Goal: Task Accomplishment & Management: Manage account settings

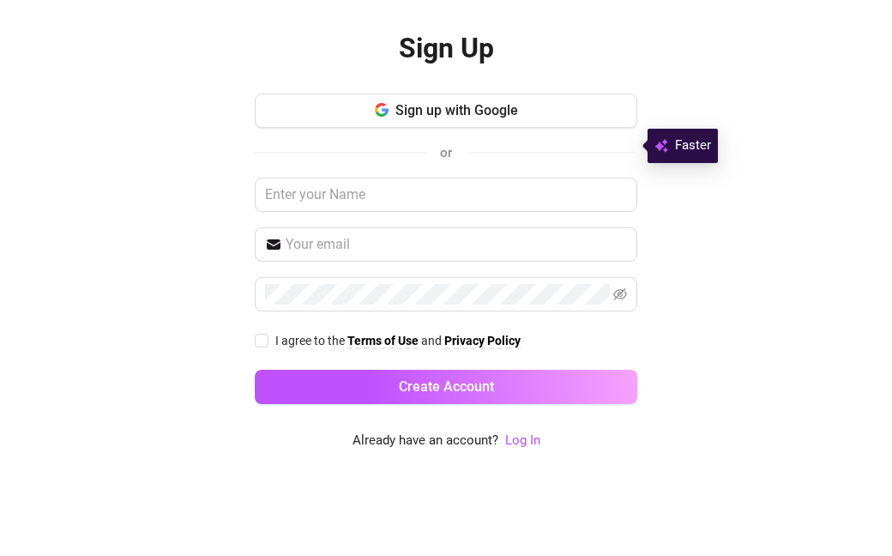
scroll to position [69, 0]
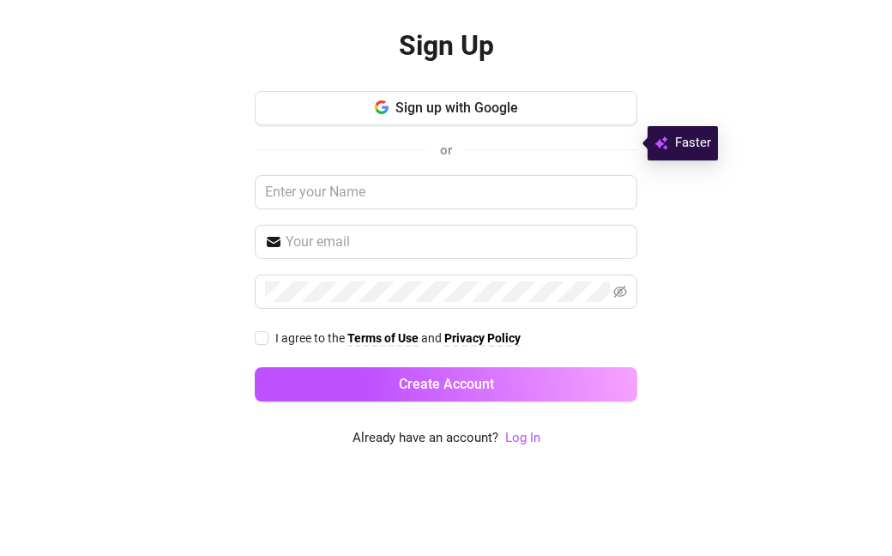
click at [532, 509] on link "Log In" at bounding box center [522, 516] width 35 height 15
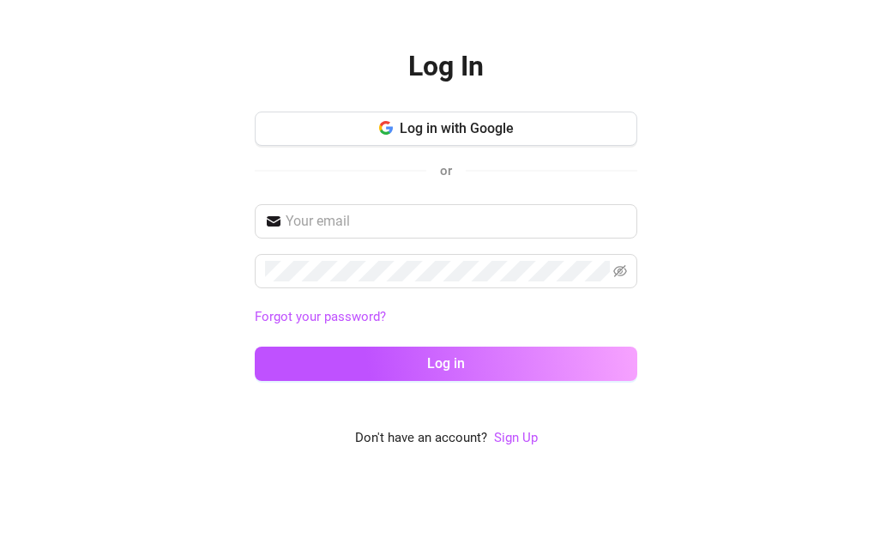
click at [599, 191] on button "Log in with Google" at bounding box center [446, 208] width 382 height 34
click at [529, 509] on link "Sign Up" at bounding box center [516, 516] width 44 height 15
click at [537, 291] on input "text" at bounding box center [456, 301] width 341 height 21
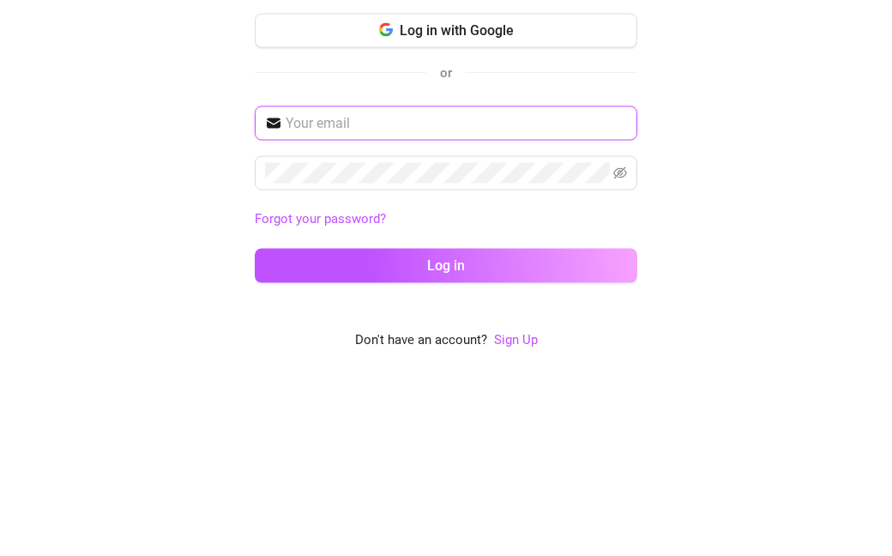
type input "[EMAIL_ADDRESS][DOMAIN_NAME]"
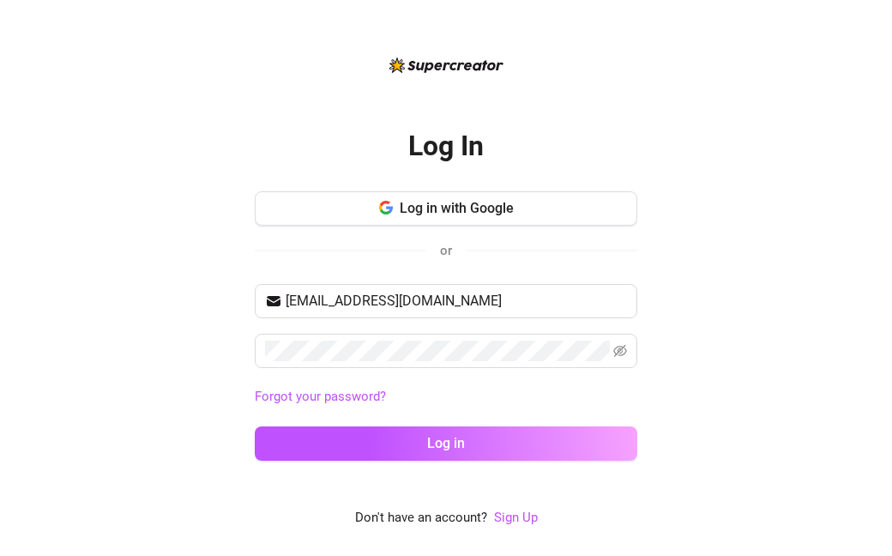
click at [532, 426] on button "Log in" at bounding box center [446, 443] width 382 height 34
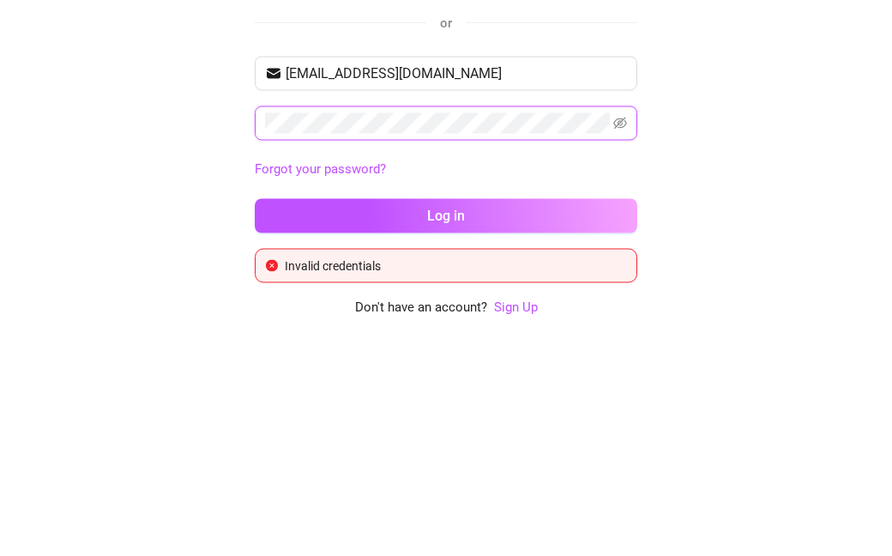
click at [624, 328] on icon "eye-invisible" at bounding box center [620, 334] width 14 height 12
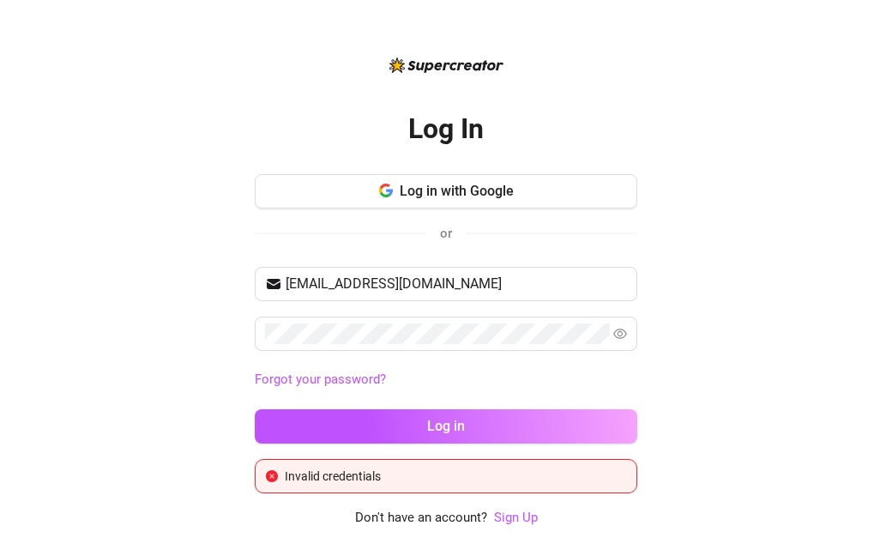
click at [601, 174] on button "Log in with Google" at bounding box center [446, 191] width 382 height 34
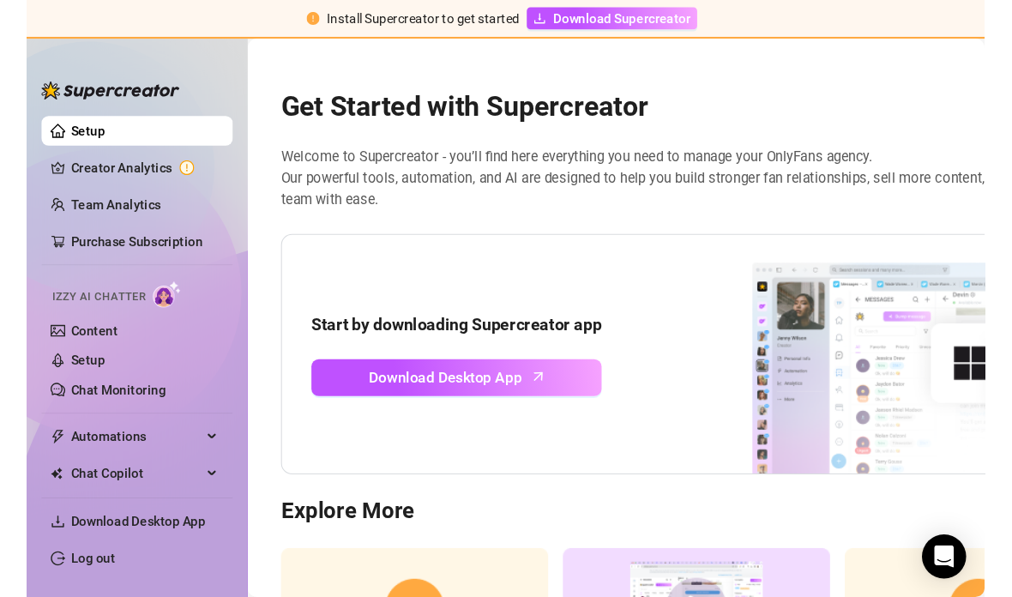
scroll to position [27, 0]
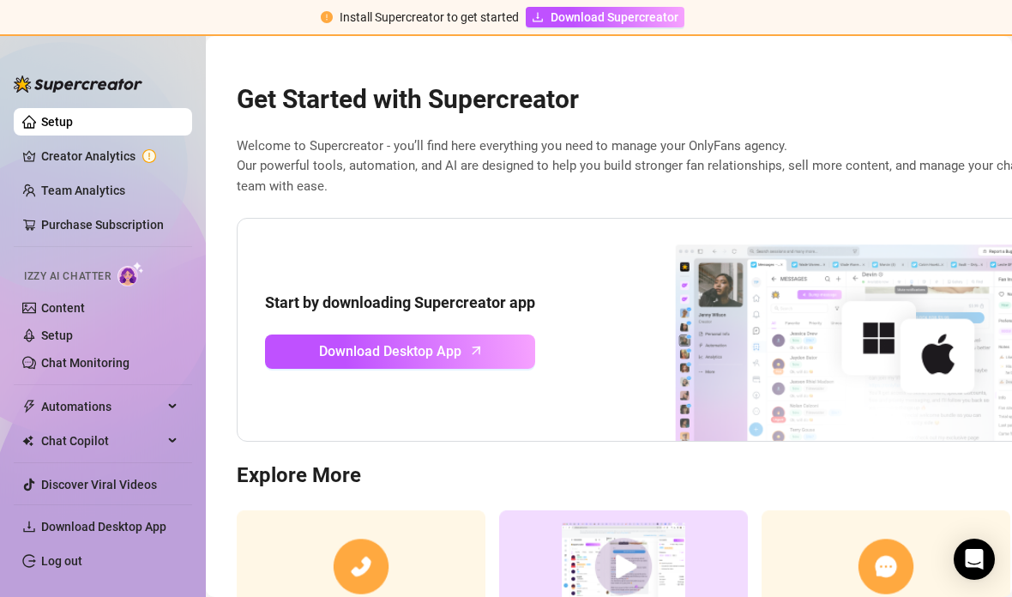
click at [41, 331] on link "Setup" at bounding box center [57, 335] width 32 height 14
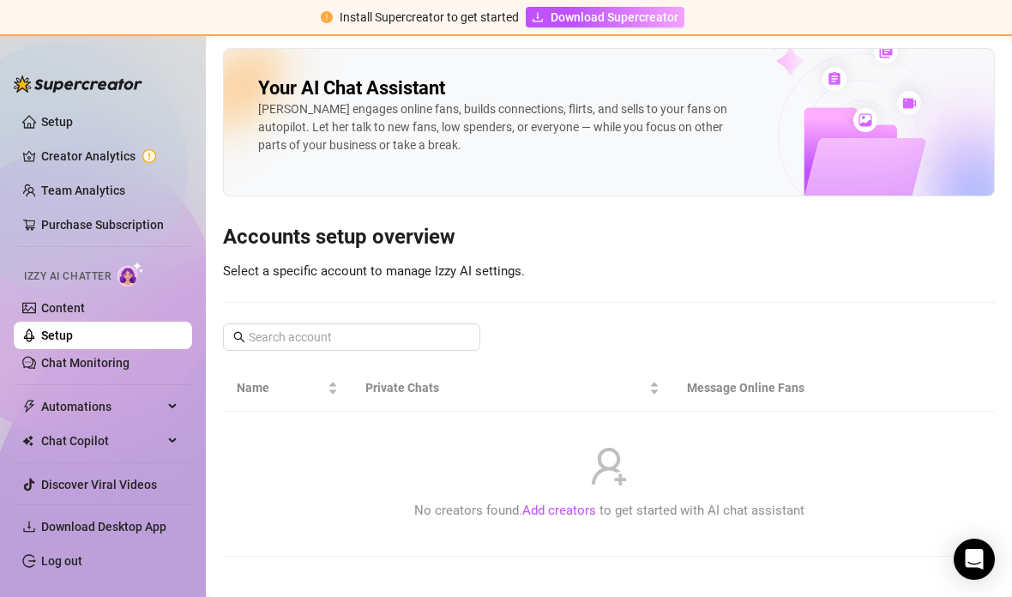
click at [46, 127] on link "Setup" at bounding box center [57, 122] width 32 height 14
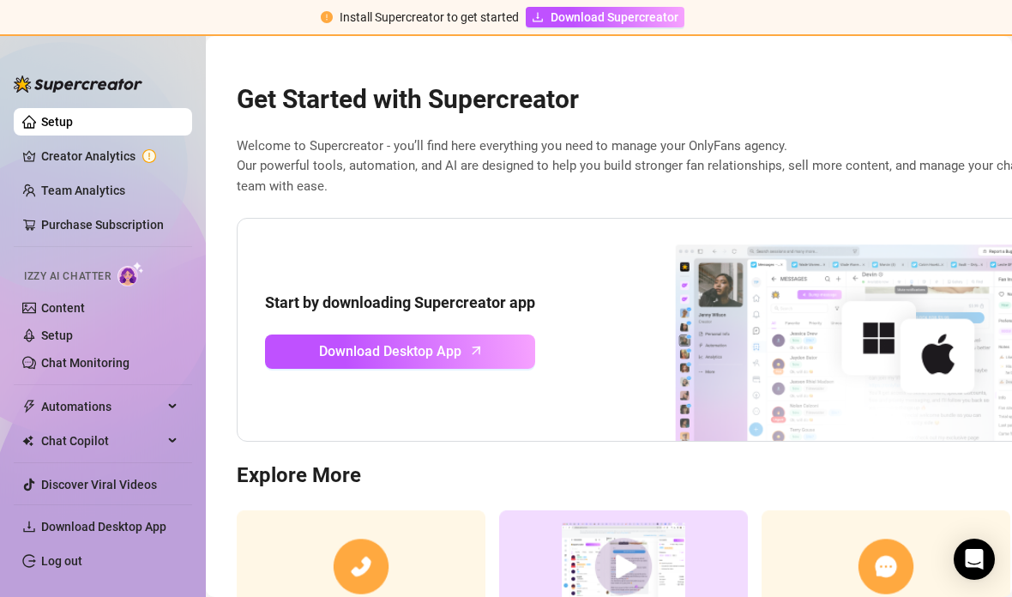
click at [41, 156] on link "Creator Analytics" at bounding box center [109, 155] width 137 height 27
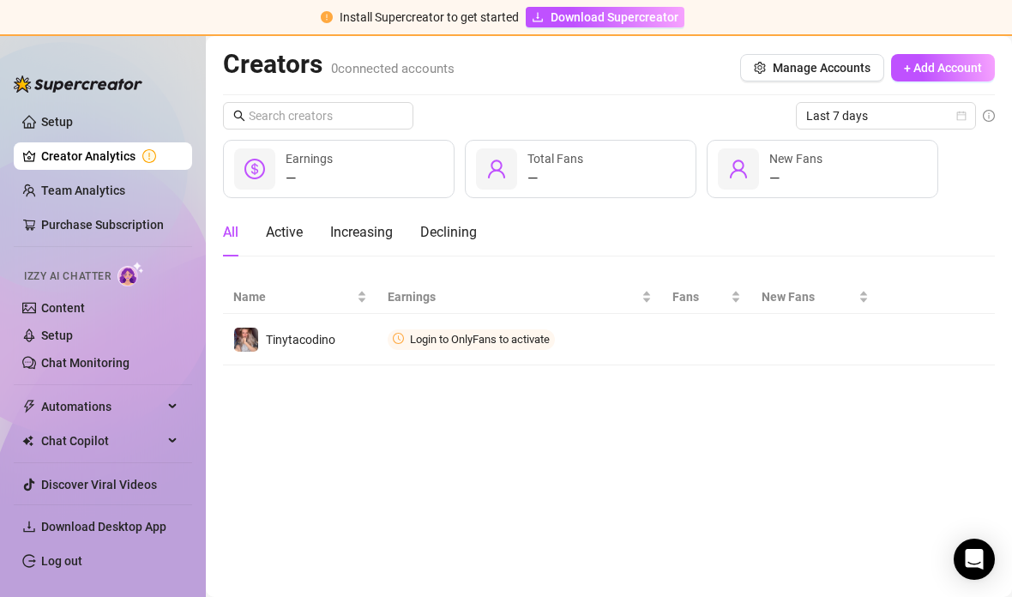
click at [0, 0] on span "Connect" at bounding box center [0, 0] width 0 height 0
click at [0, 0] on button "button" at bounding box center [0, 0] width 0 height 0
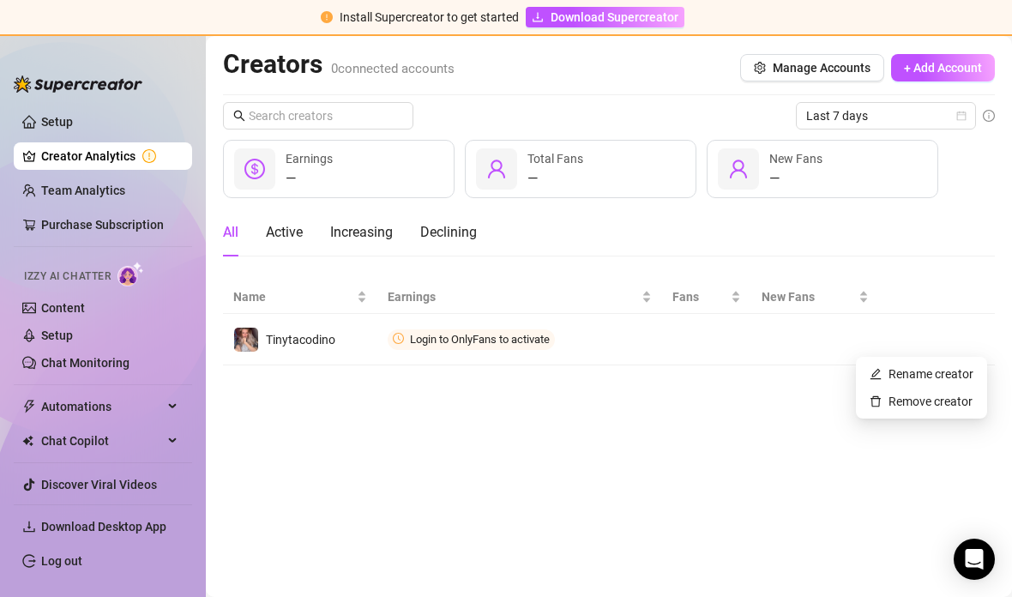
click at [758, 420] on main "Creators 0 connected accounts Manage Accounts + Add Account Last 7 days — Earni…" at bounding box center [609, 316] width 806 height 561
click at [519, 333] on span "Login to OnlyFans to activate" at bounding box center [480, 339] width 140 height 13
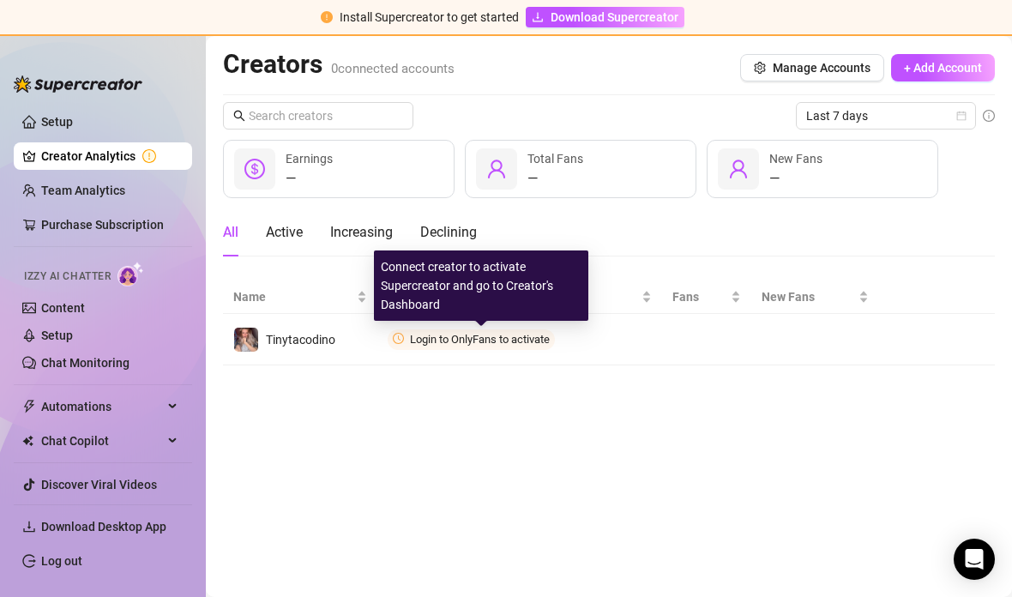
click at [71, 123] on link "Setup" at bounding box center [57, 122] width 32 height 14
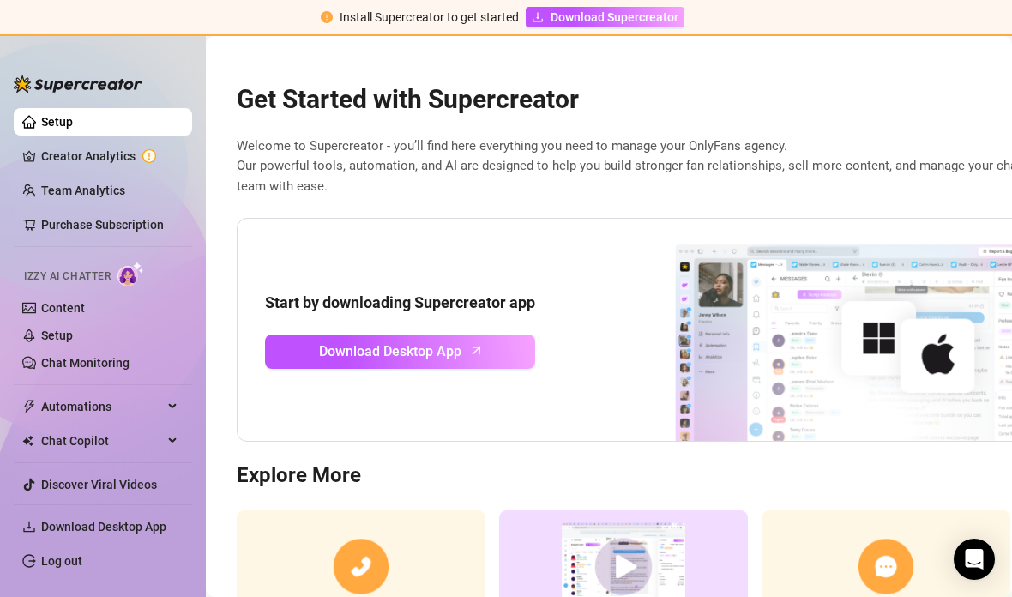
click at [49, 342] on link "Setup" at bounding box center [57, 335] width 32 height 14
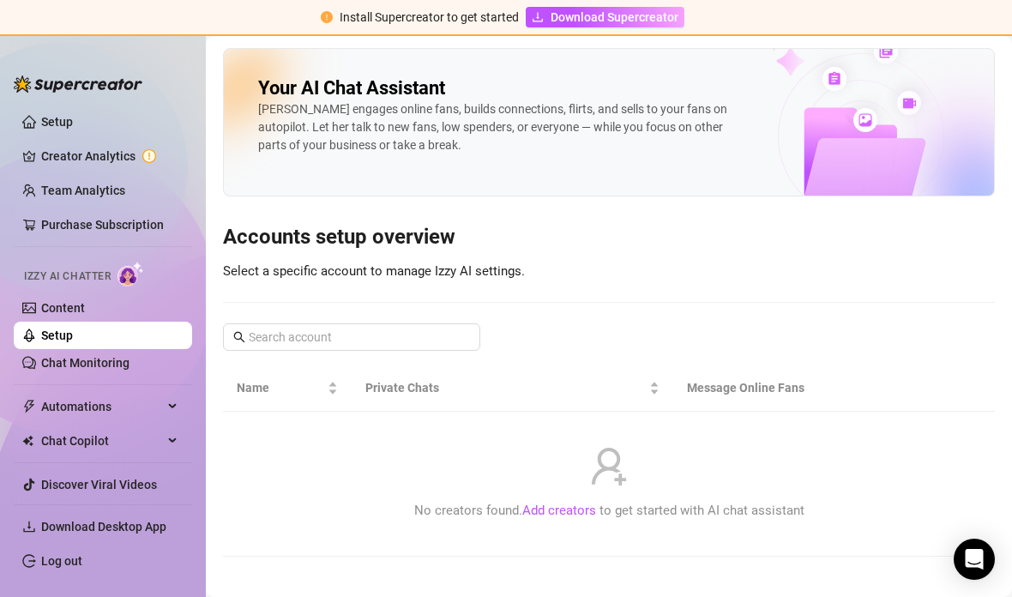
click at [546, 502] on link "Add creators" at bounding box center [559, 509] width 74 height 15
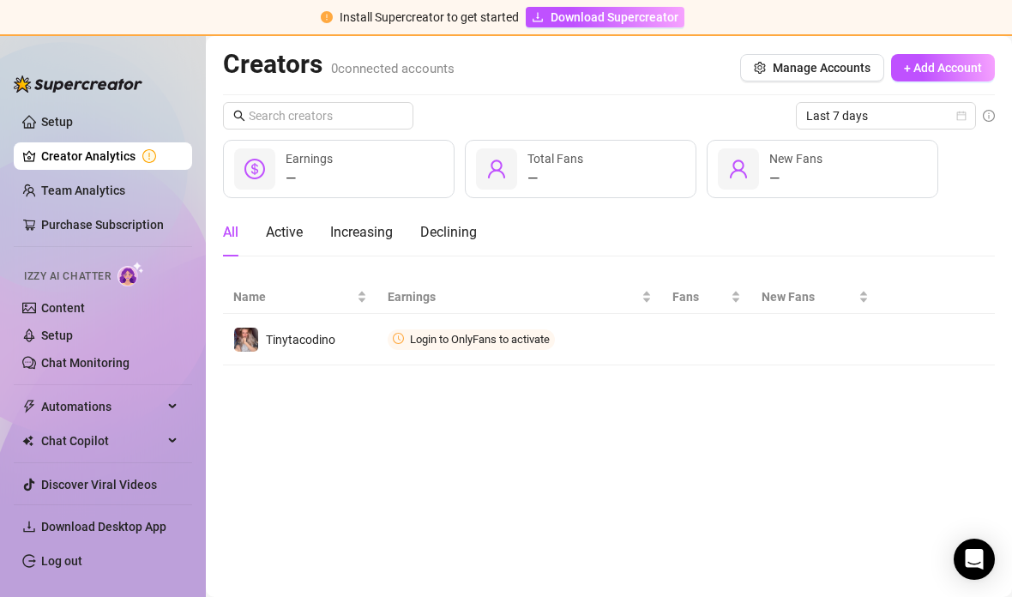
click at [849, 61] on span "Manage Accounts" at bounding box center [821, 68] width 98 height 14
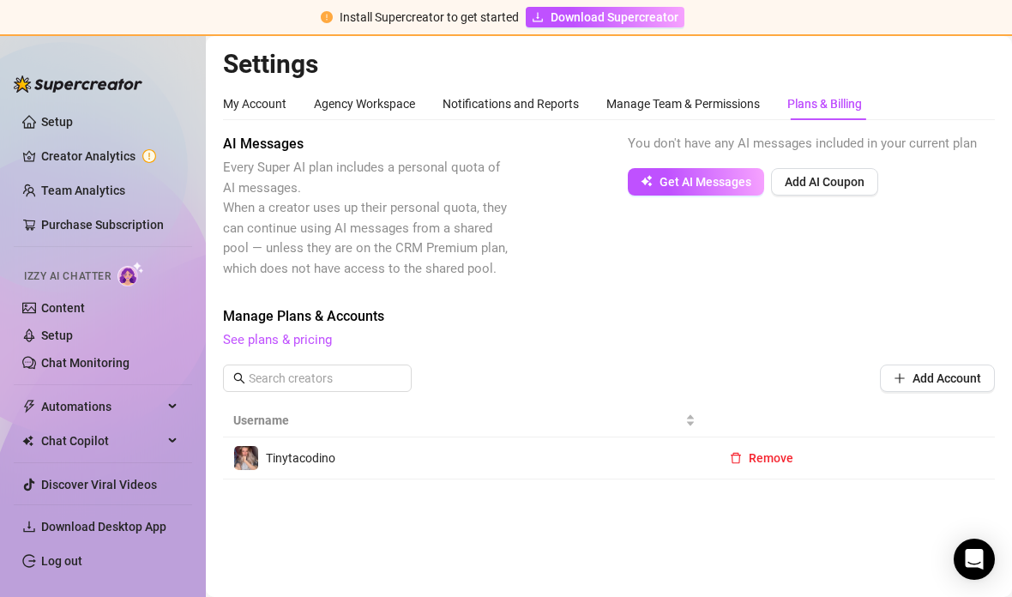
click at [288, 448] on div "Tinytacodino" at bounding box center [300, 457] width 69 height 19
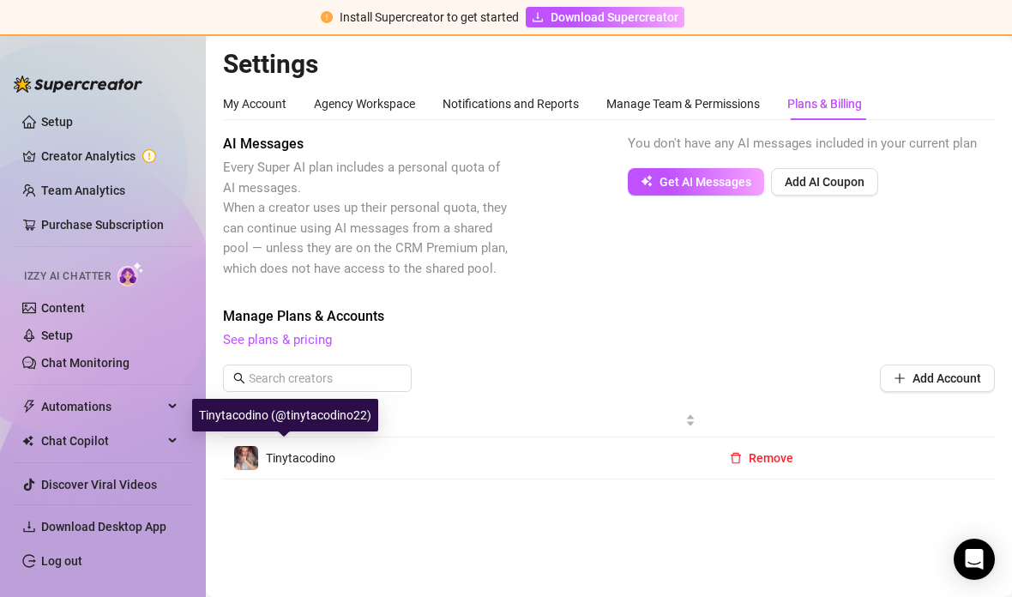
click at [291, 495] on main "Settings My Account Agency Workspace Notifications and Reports Manage Team & Pe…" at bounding box center [609, 316] width 806 height 561
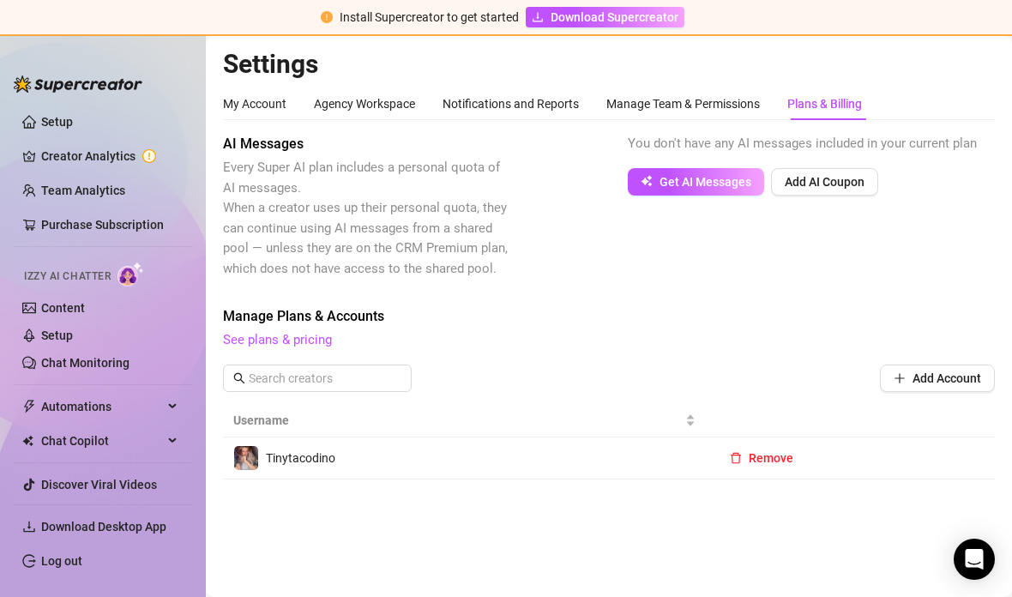
scroll to position [69, 0]
click at [44, 540] on span "Download Desktop App" at bounding box center [109, 526] width 137 height 27
click at [38, 540] on li "Download Desktop App" at bounding box center [103, 526] width 178 height 27
click at [562, 15] on span "Download Supercreator" at bounding box center [614, 17] width 128 height 19
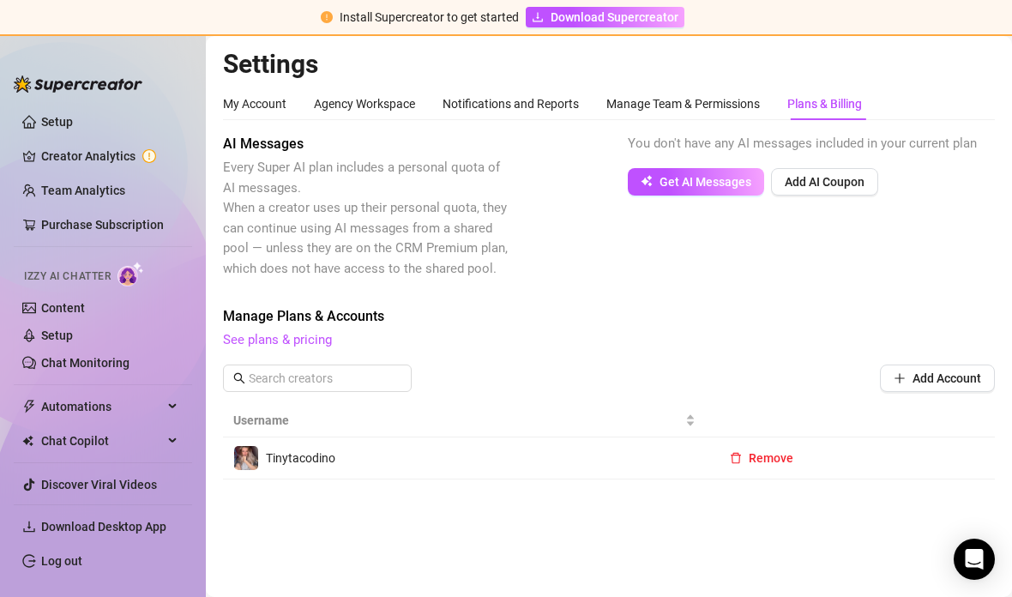
click at [41, 121] on link "Setup" at bounding box center [57, 122] width 32 height 14
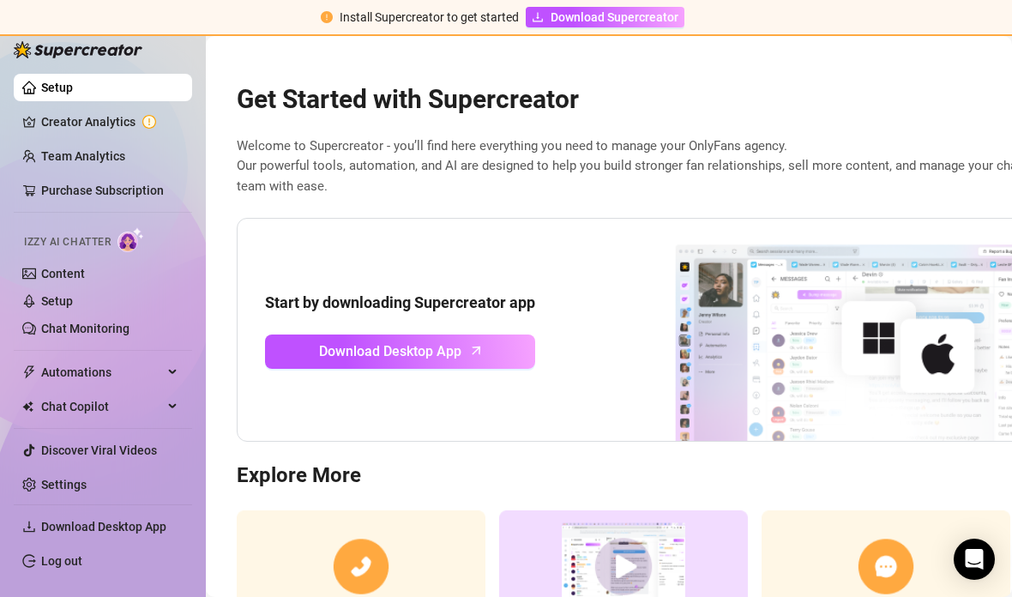
click at [153, 127] on link "Creator Analytics" at bounding box center [109, 121] width 137 height 27
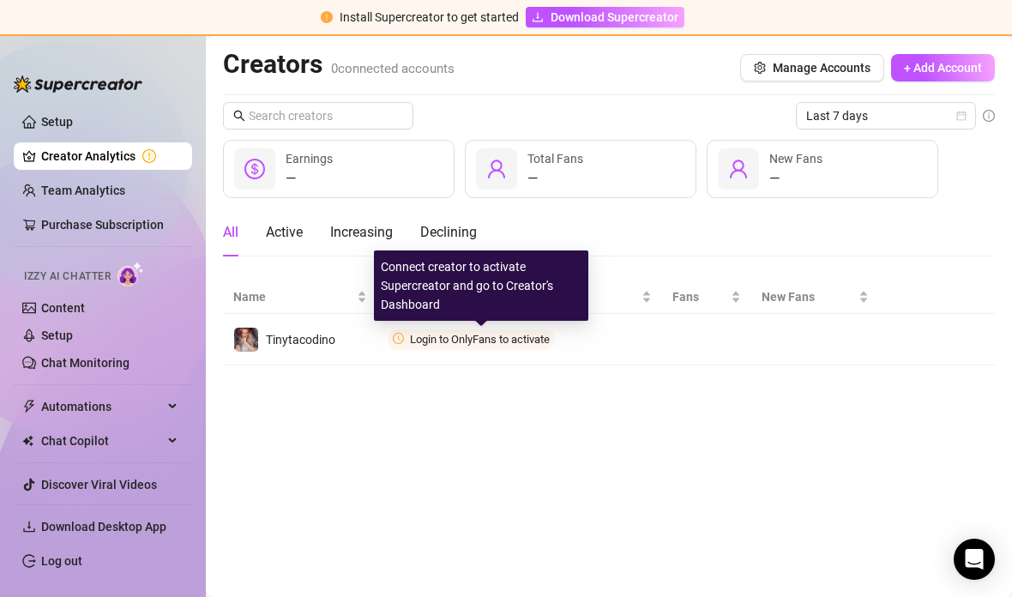
click at [0, 0] on span "Connect" at bounding box center [0, 0] width 0 height 0
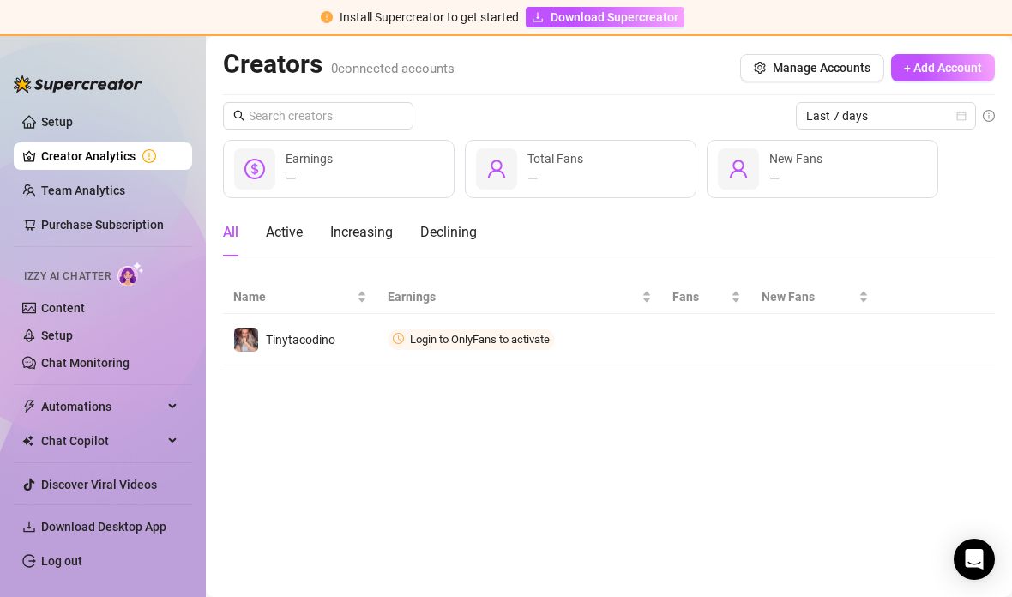
click at [0, 0] on span "Connect" at bounding box center [0, 0] width 0 height 0
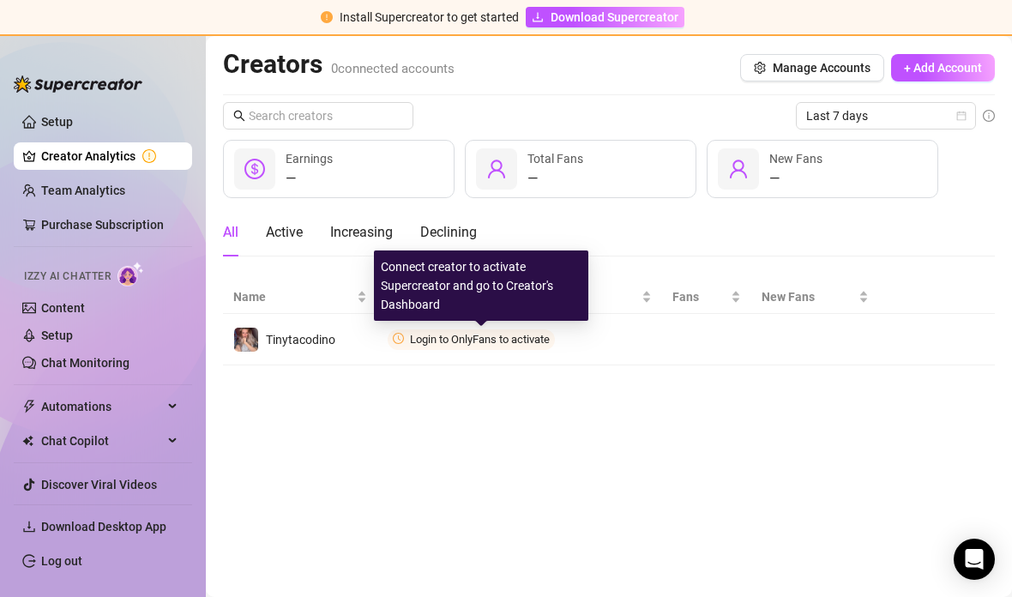
click at [0, 0] on button "Connect" at bounding box center [0, 0] width 0 height 0
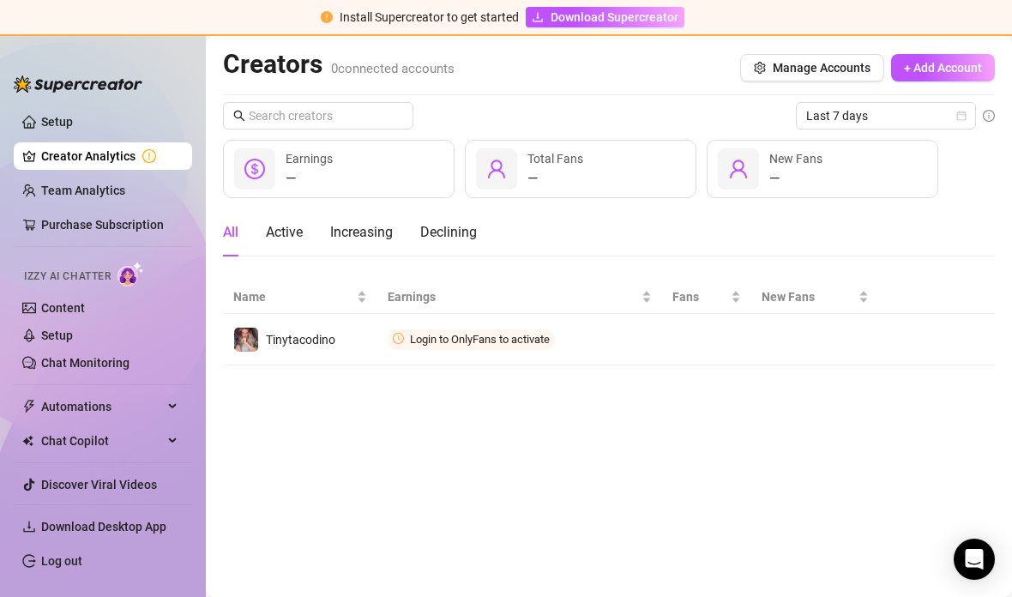
click at [959, 565] on div "Open Intercom Messenger" at bounding box center [973, 558] width 41 height 41
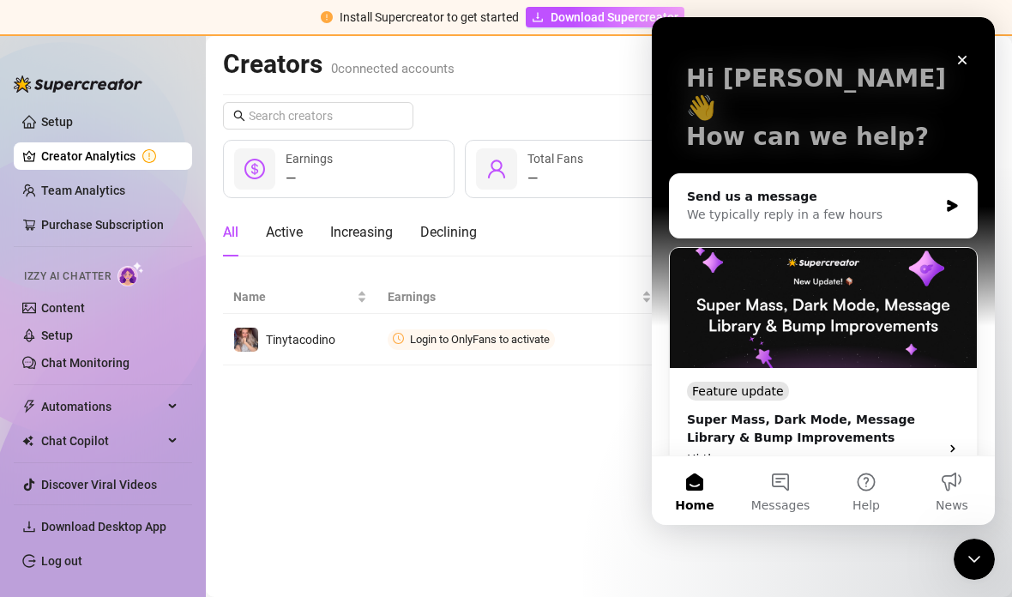
scroll to position [74, 0]
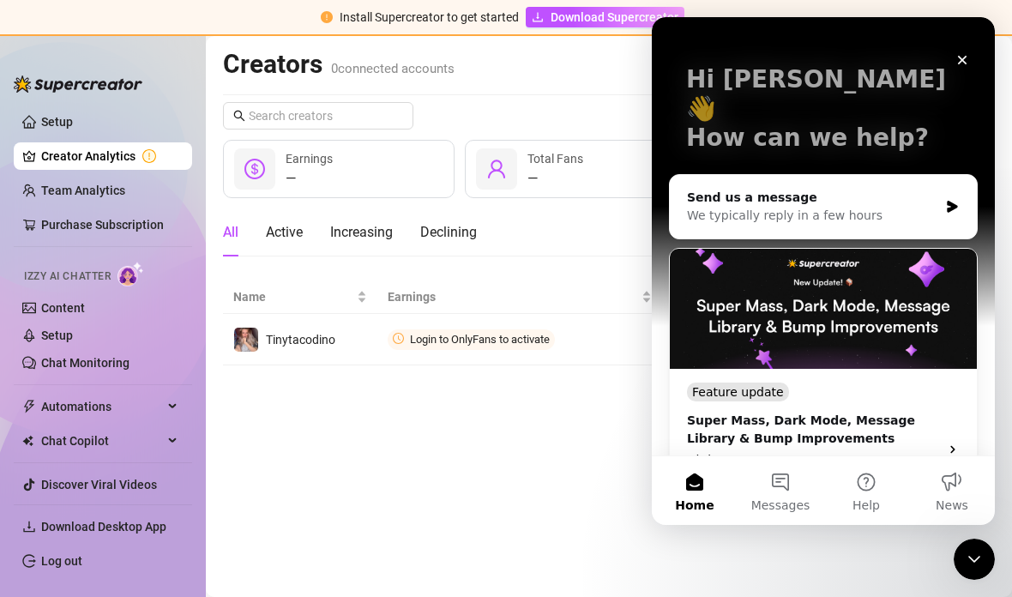
click at [930, 207] on div "We typically reply in a few hours" at bounding box center [812, 216] width 251 height 18
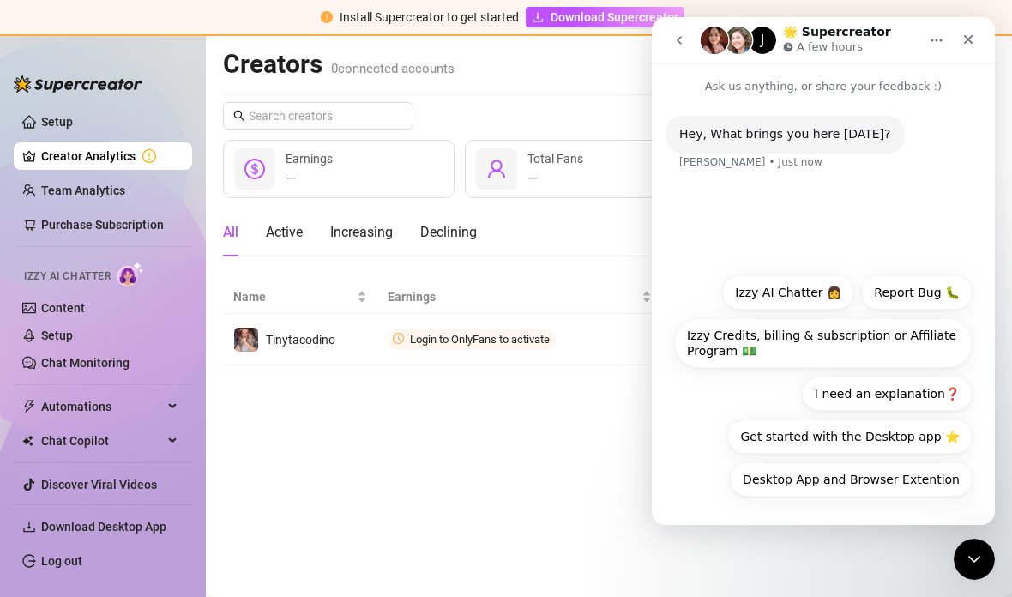
click at [897, 401] on button "I need an explanation❓" at bounding box center [887, 393] width 171 height 34
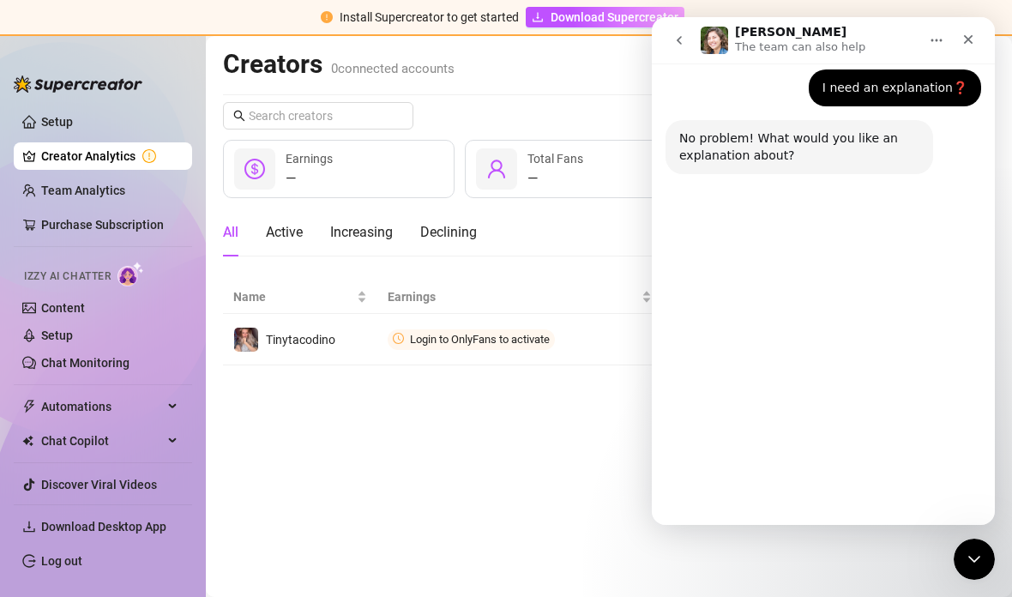
scroll to position [97, 0]
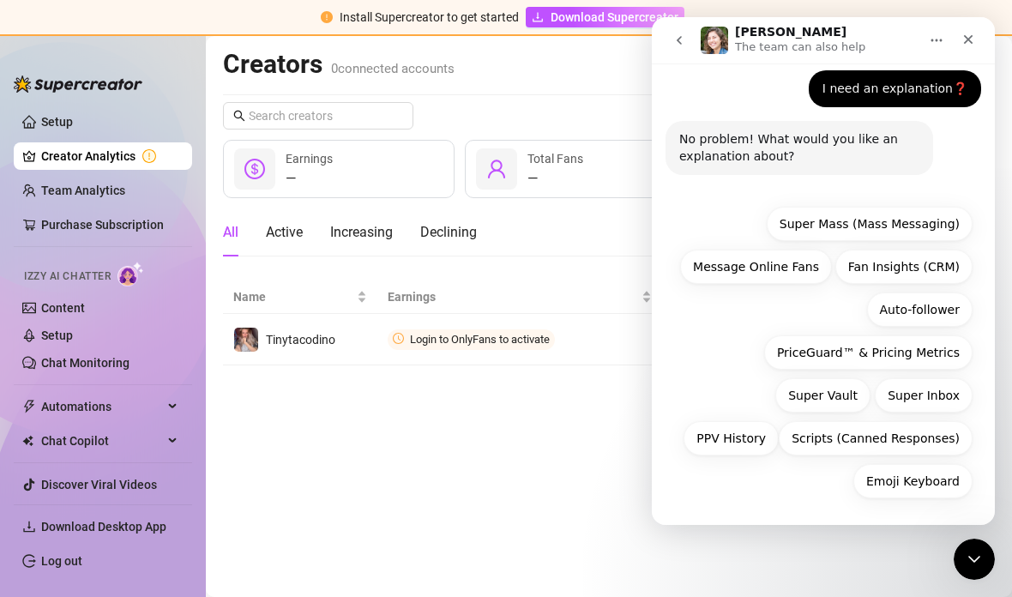
click at [686, 36] on button "go back" at bounding box center [679, 40] width 33 height 33
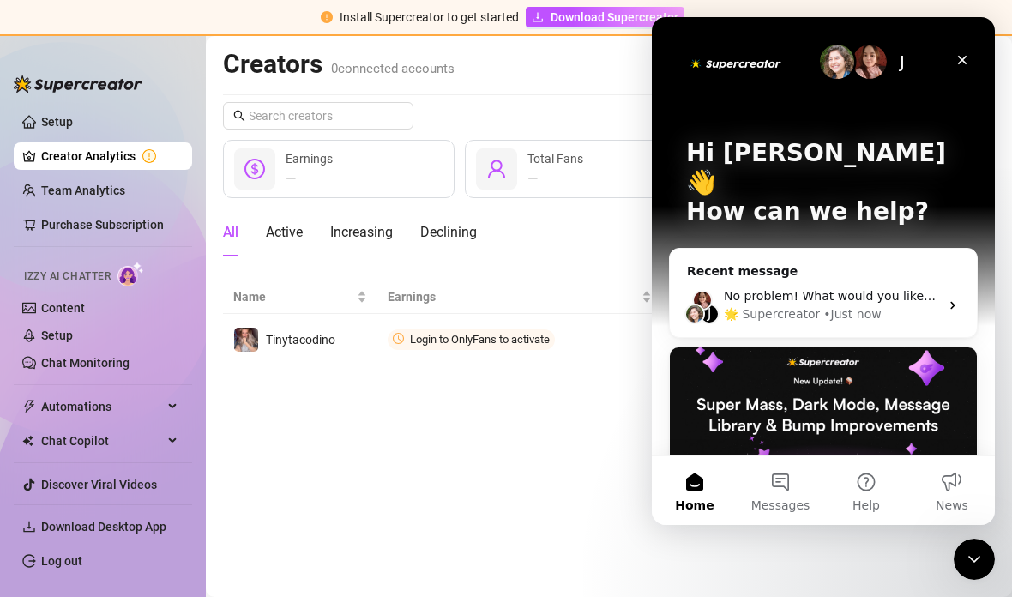
scroll to position [0, 0]
click at [950, 298] on icon "Intercom messenger" at bounding box center [953, 305] width 14 height 14
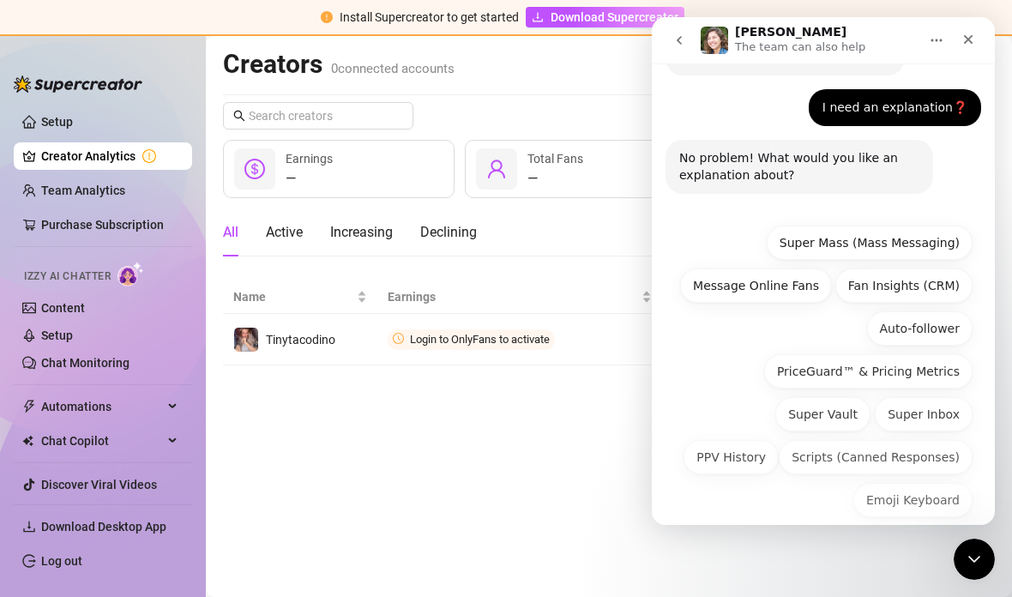
scroll to position [97, 0]
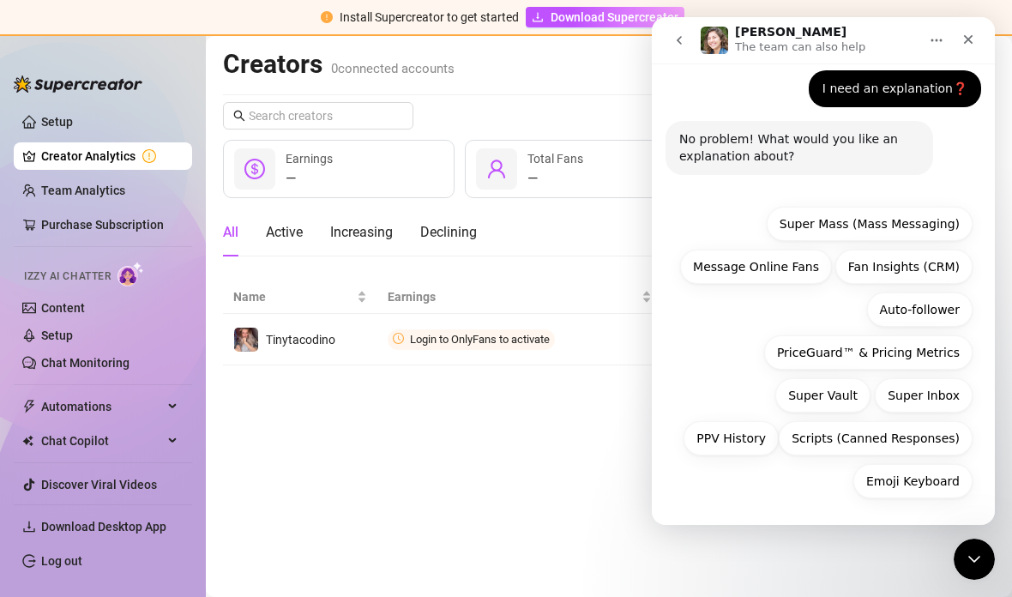
click at [977, 42] on div "Close" at bounding box center [968, 39] width 31 height 31
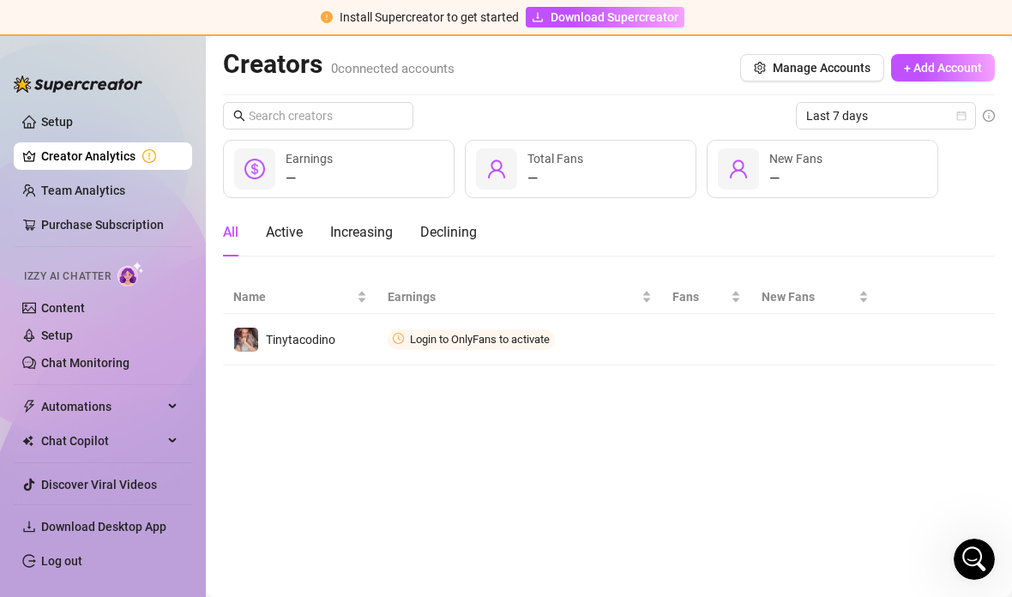
click at [976, 555] on icon "Open Intercom Messenger" at bounding box center [974, 559] width 28 height 28
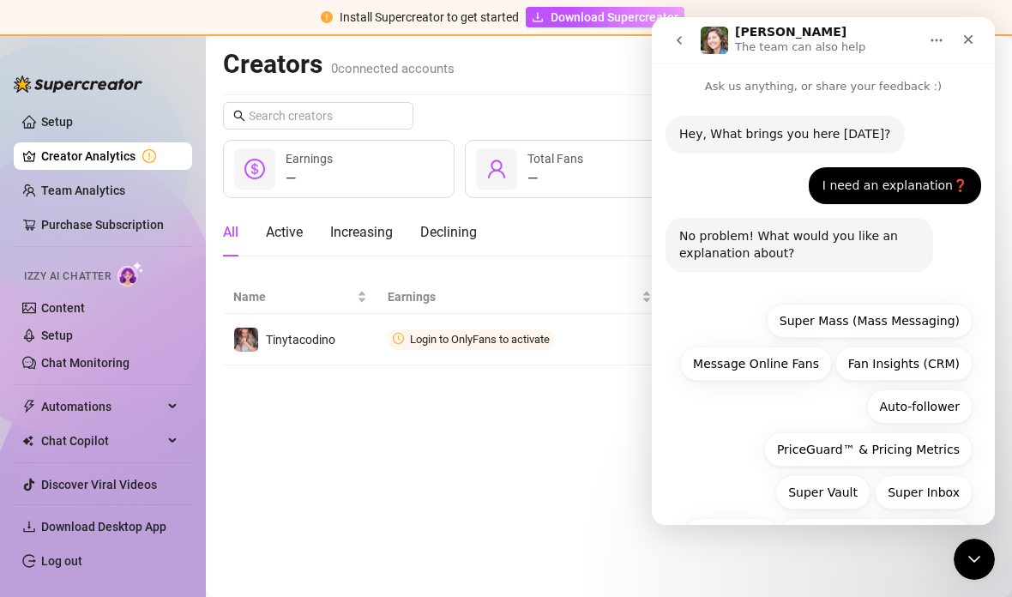
scroll to position [0, 0]
click at [938, 39] on icon "Home" at bounding box center [936, 40] width 14 height 14
click at [684, 45] on icon "go back" at bounding box center [679, 40] width 14 height 14
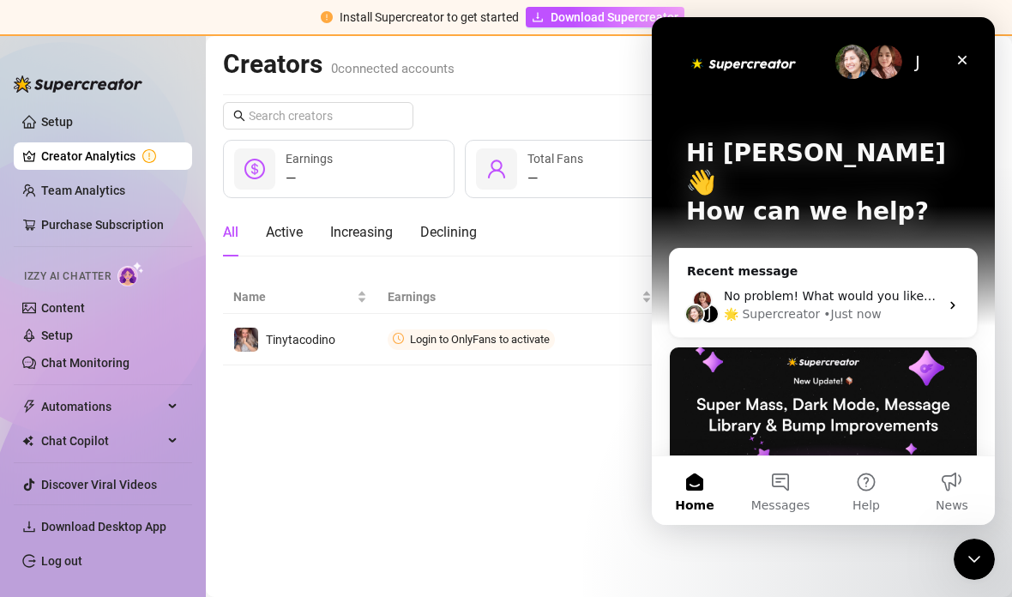
click at [789, 487] on button "Messages" at bounding box center [780, 490] width 86 height 69
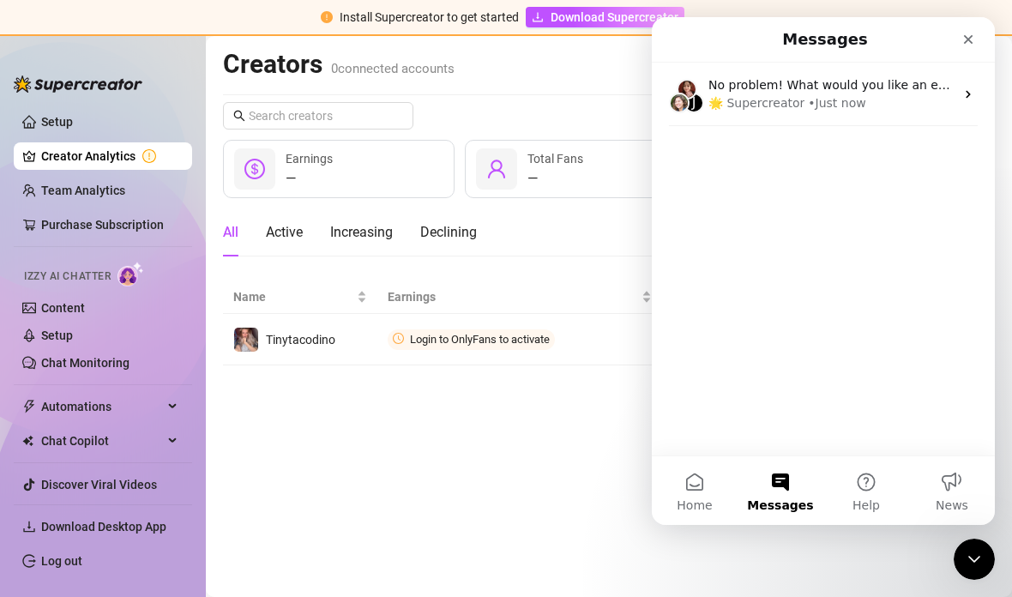
click at [709, 495] on button "Home" at bounding box center [695, 490] width 86 height 69
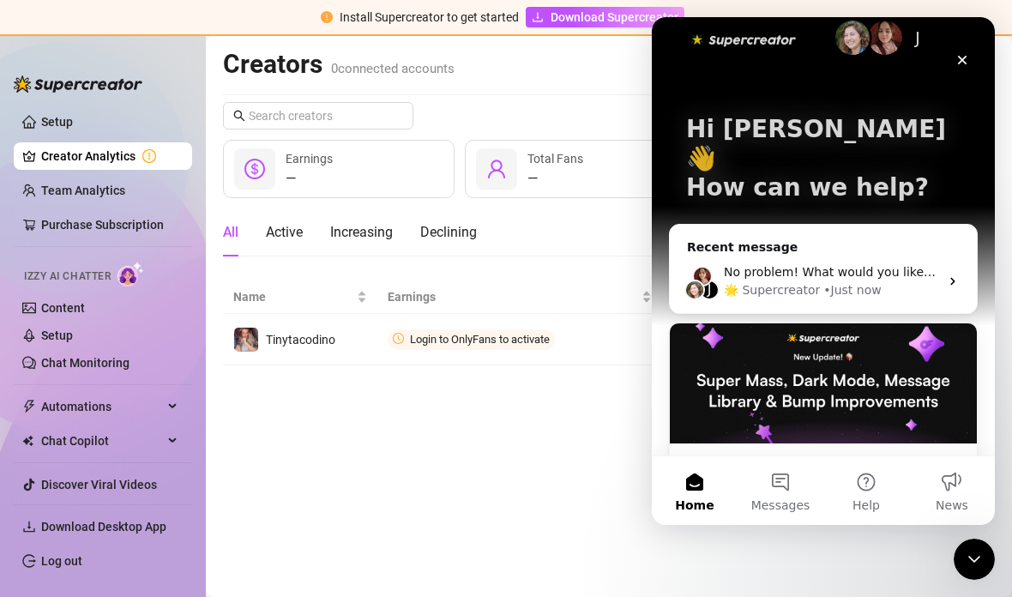
scroll to position [2, 0]
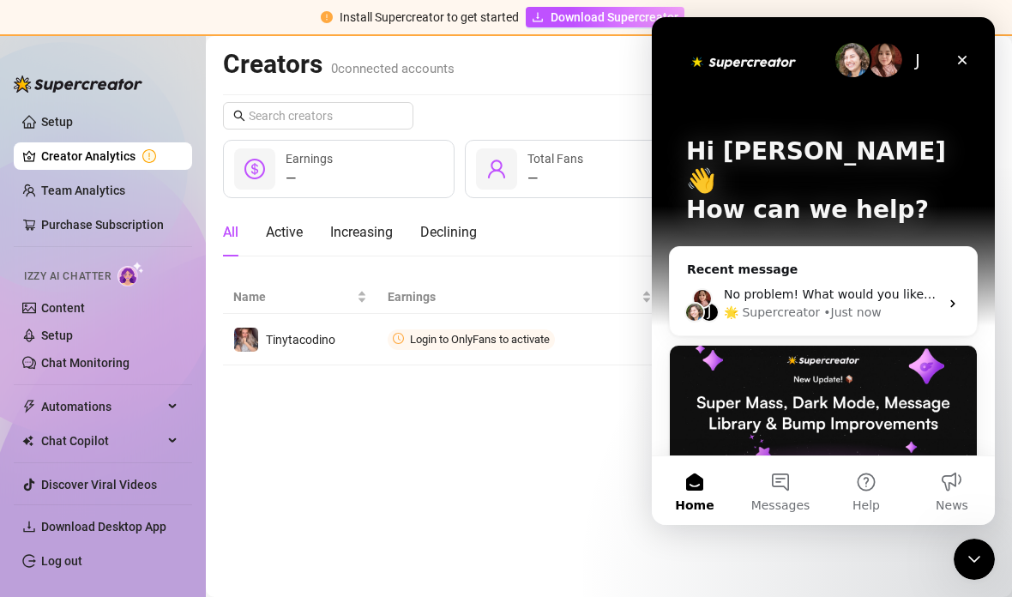
click at [882, 484] on button "Help" at bounding box center [866, 490] width 86 height 69
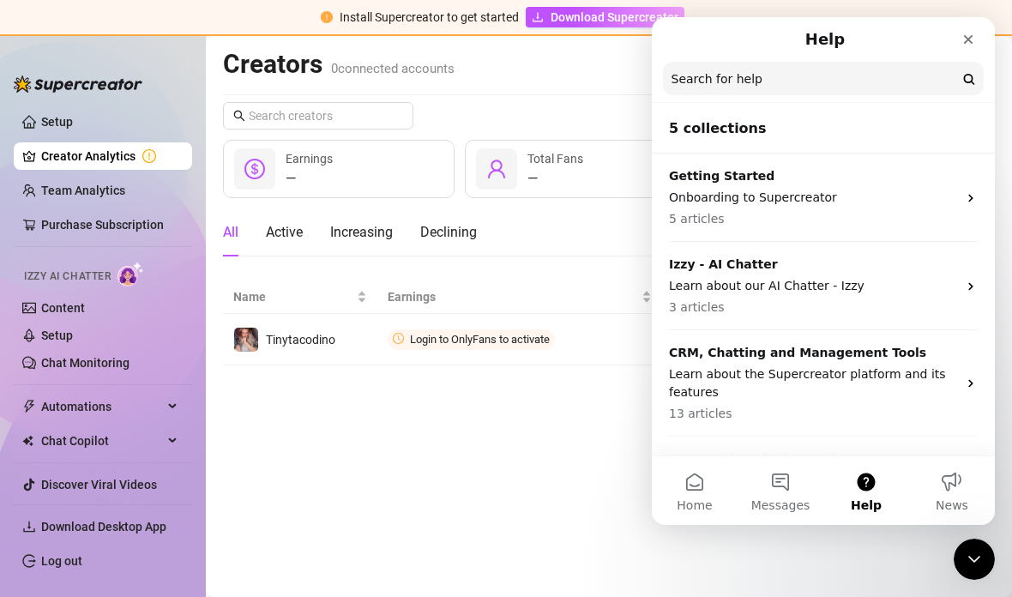
click at [966, 207] on div "Getting Started Onboarding to Supercreator 5 articles" at bounding box center [823, 197] width 343 height 88
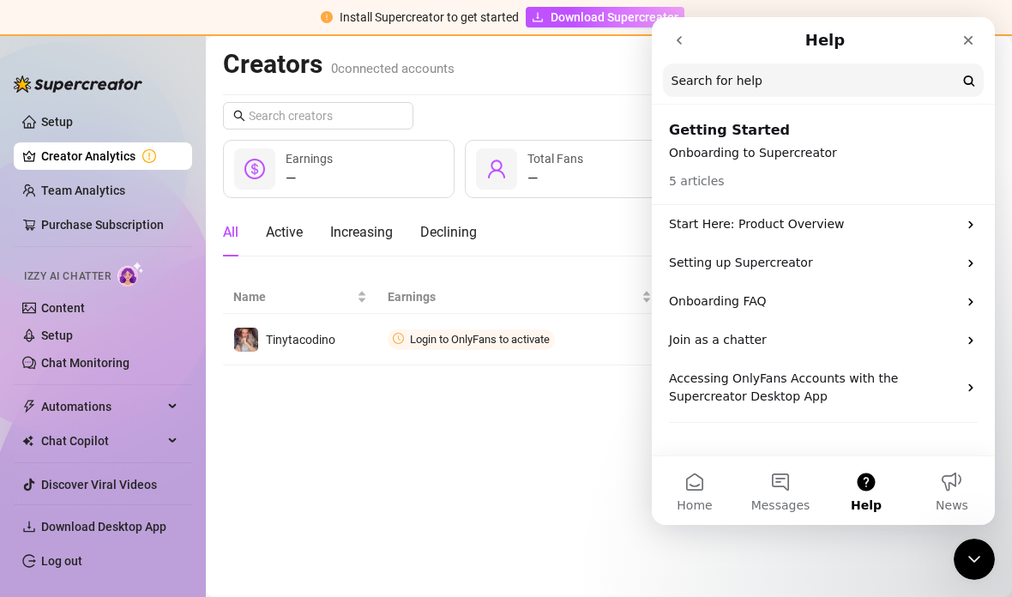
click at [948, 260] on p "Setting up Supercreator" at bounding box center [813, 263] width 288 height 18
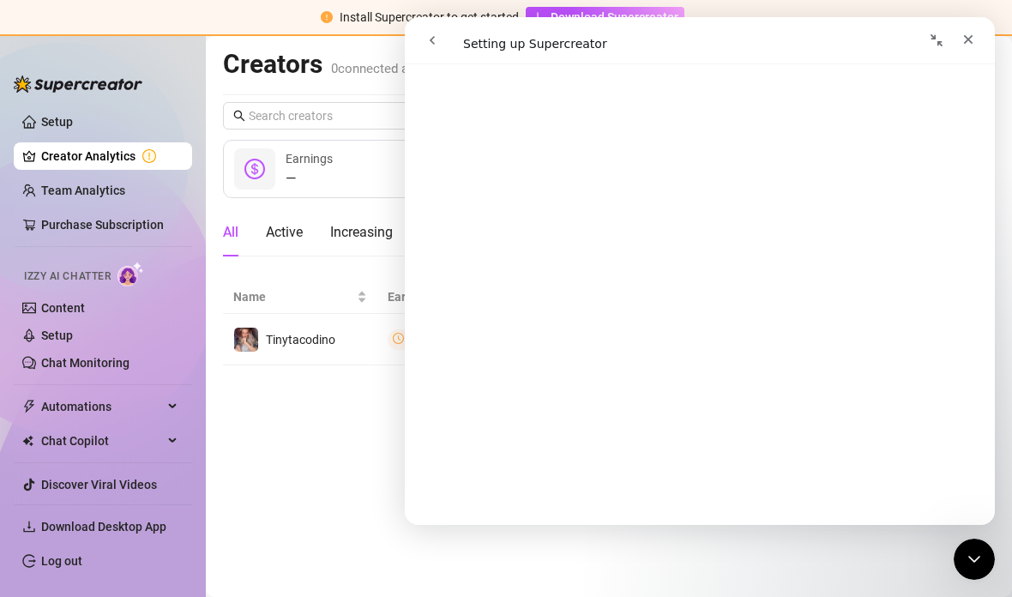
scroll to position [79, 0]
click at [970, 572] on div "Close Intercom Messenger" at bounding box center [973, 558] width 41 height 41
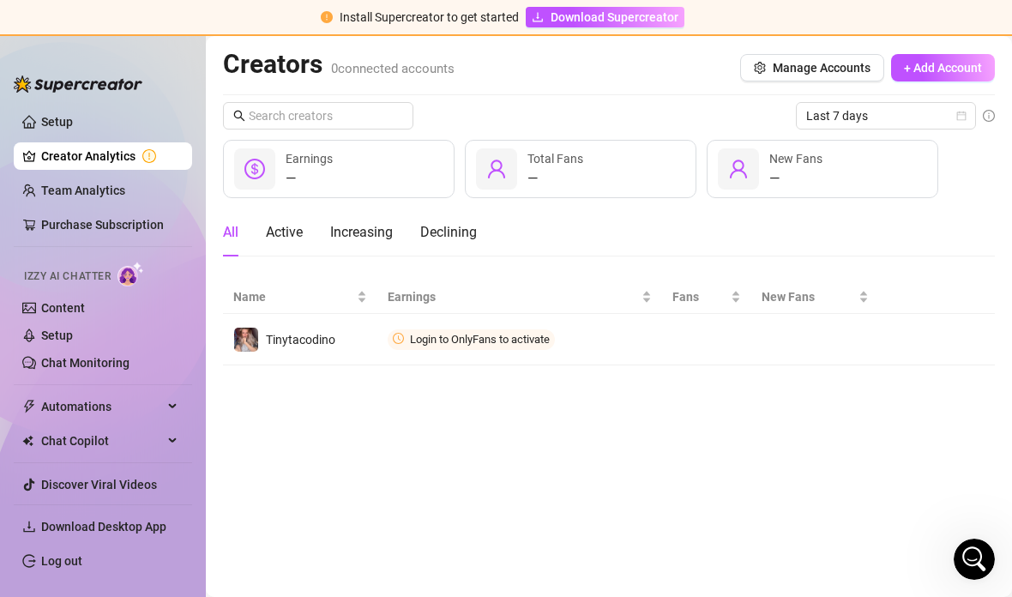
click at [974, 545] on div "Open Intercom Messenger" at bounding box center [974, 559] width 57 height 57
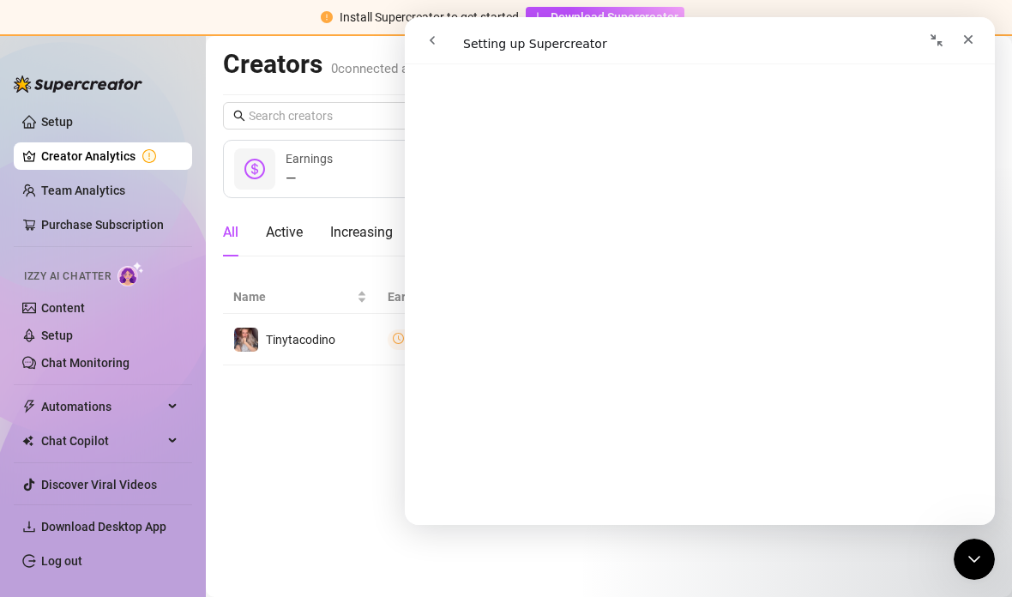
click at [957, 39] on div "Close" at bounding box center [968, 39] width 31 height 31
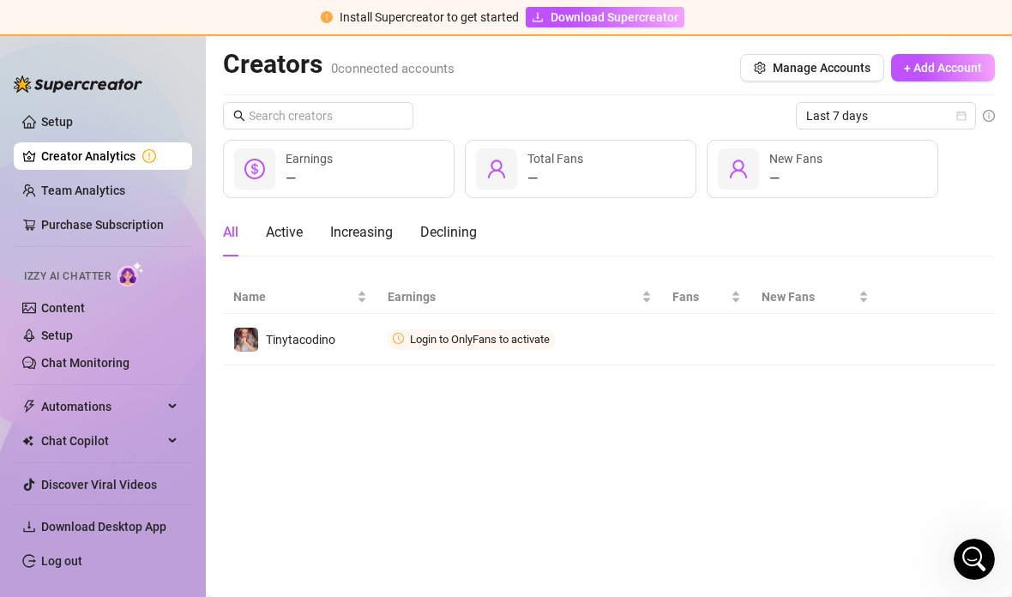
click at [0, 0] on button "Connect" at bounding box center [0, 0] width 0 height 0
click at [0, 0] on icon "more" at bounding box center [0, 0] width 0 height 0
click at [0, 0] on button "Connect" at bounding box center [0, 0] width 0 height 0
click at [0, 0] on span "Connect" at bounding box center [0, 0] width 0 height 0
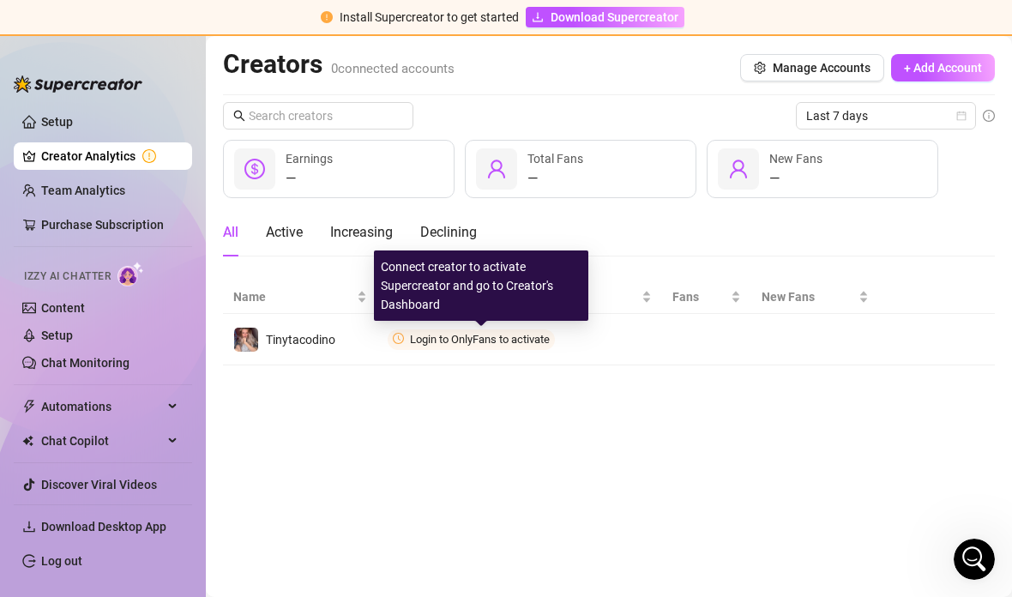
click at [453, 337] on span "Login to OnlyFans to activate" at bounding box center [480, 339] width 140 height 13
click at [828, 69] on span "Manage Accounts" at bounding box center [821, 68] width 98 height 14
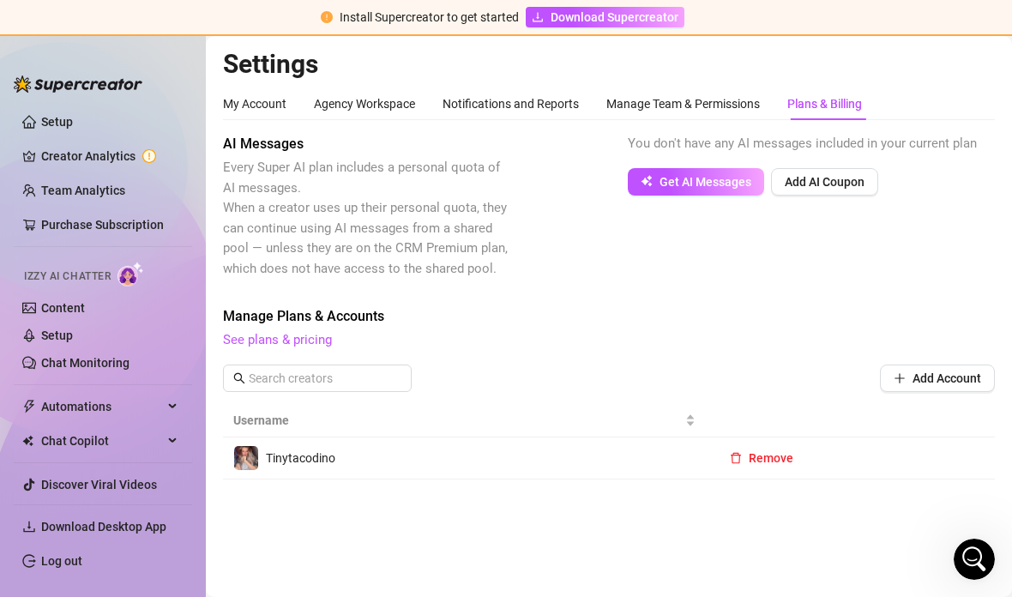
click at [917, 384] on button "Add Account" at bounding box center [937, 377] width 115 height 27
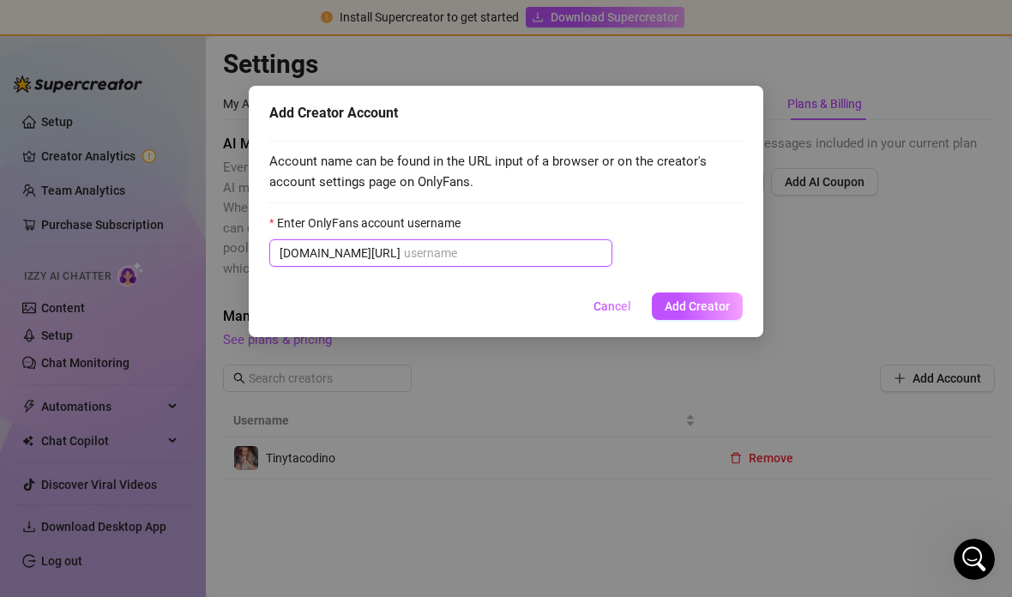
click at [472, 253] on input "Enter OnlyFans account username" at bounding box center [503, 252] width 198 height 19
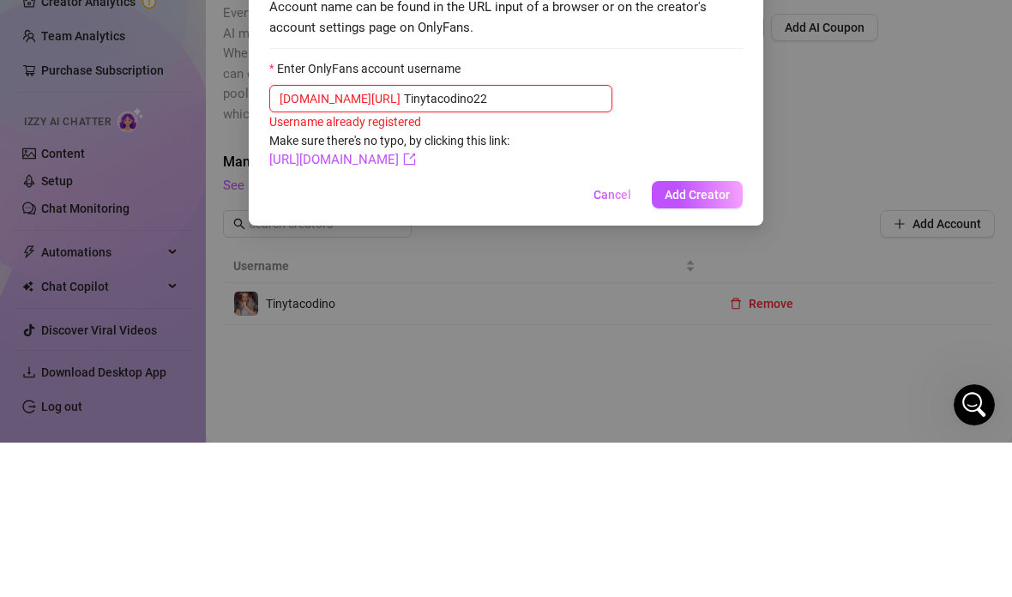
type input "Tinytacodino22"
click at [712, 342] on span "Add Creator" at bounding box center [696, 349] width 65 height 14
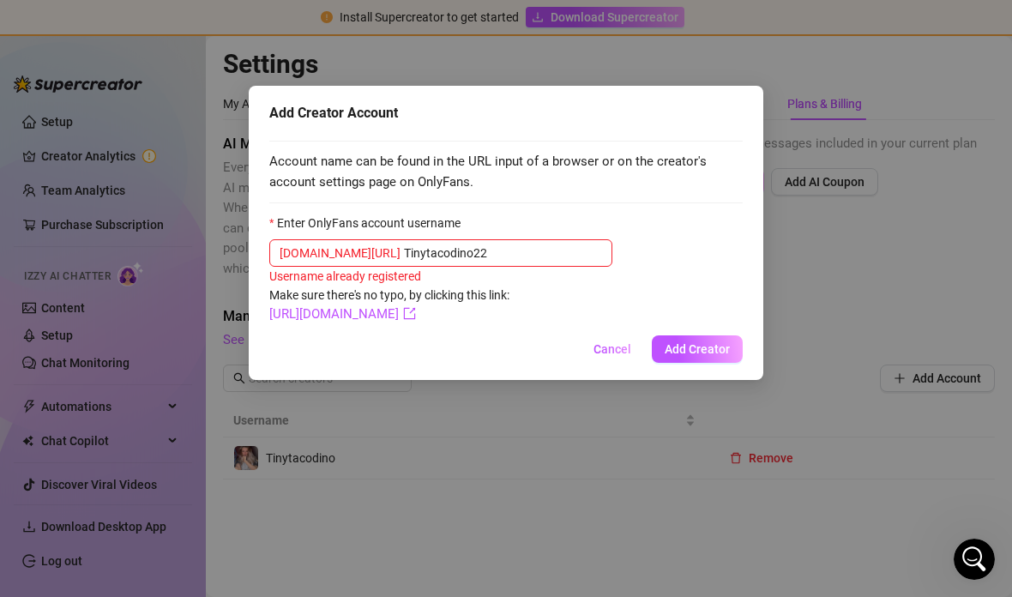
click at [708, 330] on div "Add Creator Account Account name can be found in the URL input of a browser or …" at bounding box center [506, 233] width 514 height 294
click at [718, 354] on span "Add Creator" at bounding box center [696, 349] width 65 height 14
click at [718, 353] on span "Add Creator" at bounding box center [696, 349] width 65 height 14
click at [704, 361] on button "Add Creator" at bounding box center [697, 348] width 91 height 27
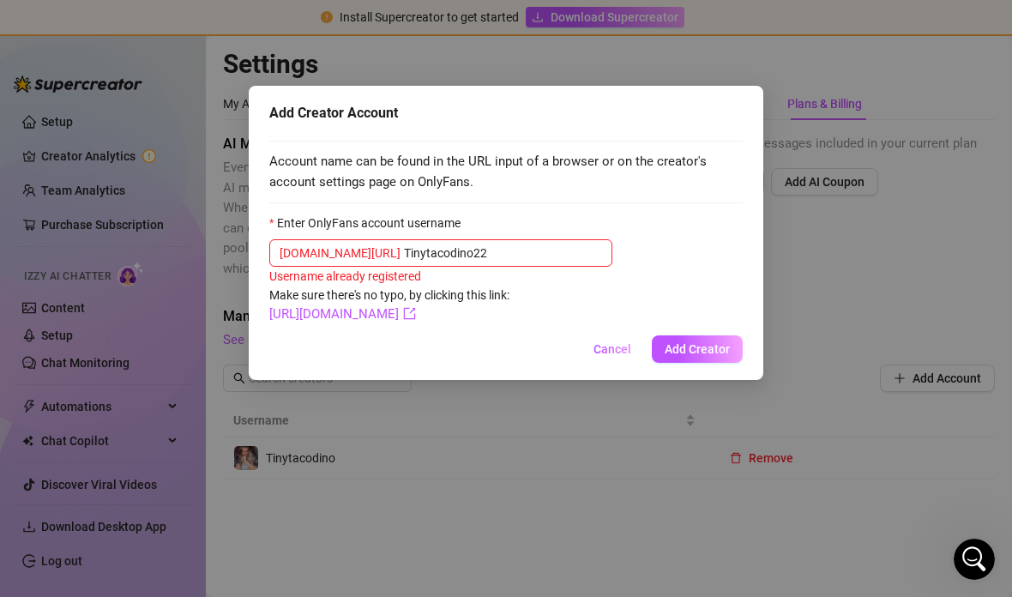
click at [592, 358] on button "Cancel" at bounding box center [612, 348] width 65 height 27
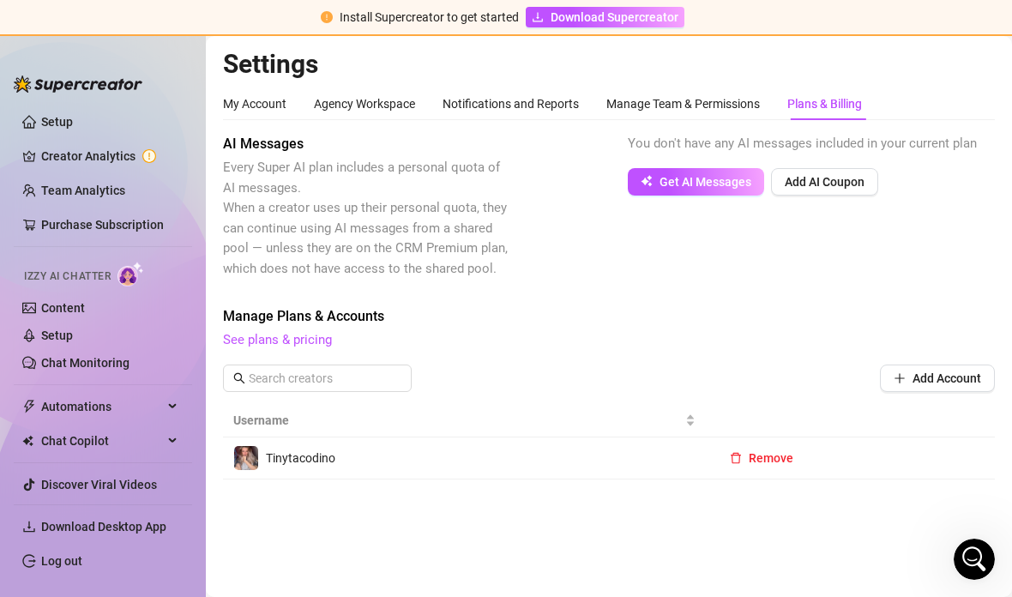
click at [765, 451] on span "Remove" at bounding box center [770, 458] width 45 height 14
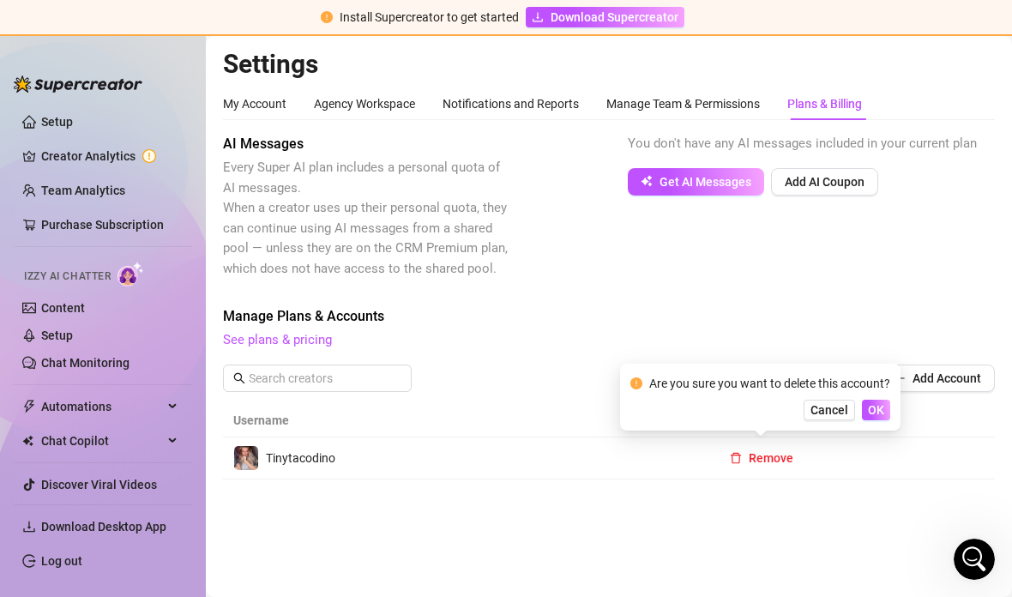
click at [873, 403] on span "OK" at bounding box center [876, 410] width 16 height 14
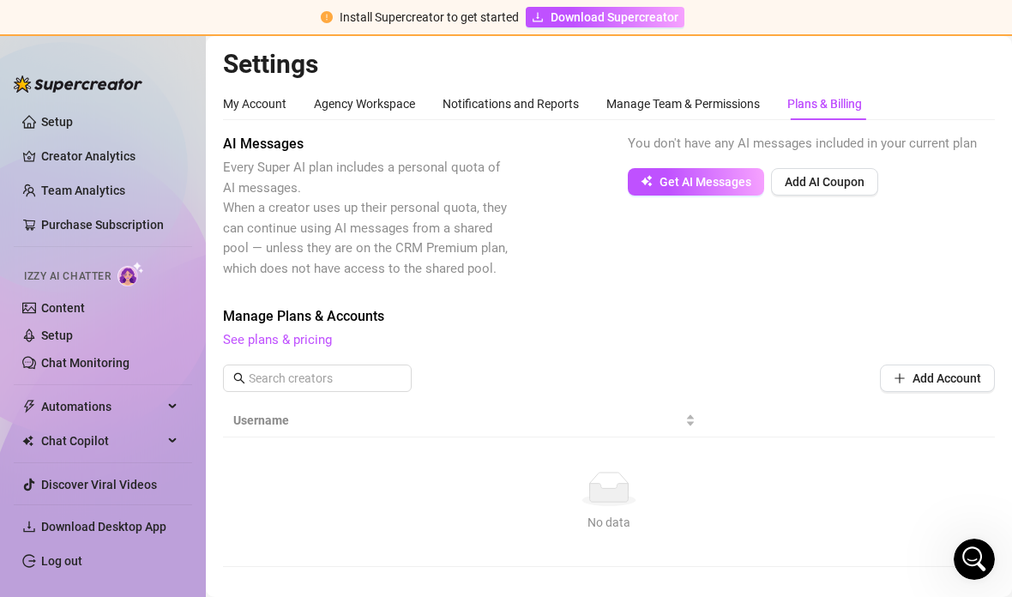
click at [938, 371] on span "Add Account" at bounding box center [946, 378] width 69 height 14
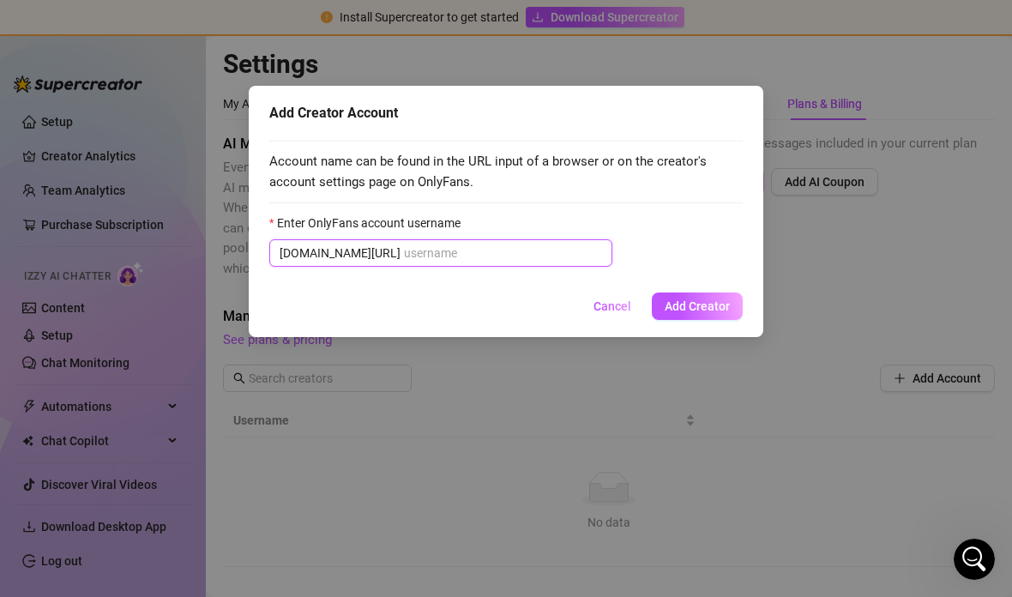
click at [586, 261] on input "Enter OnlyFans account username" at bounding box center [503, 252] width 198 height 19
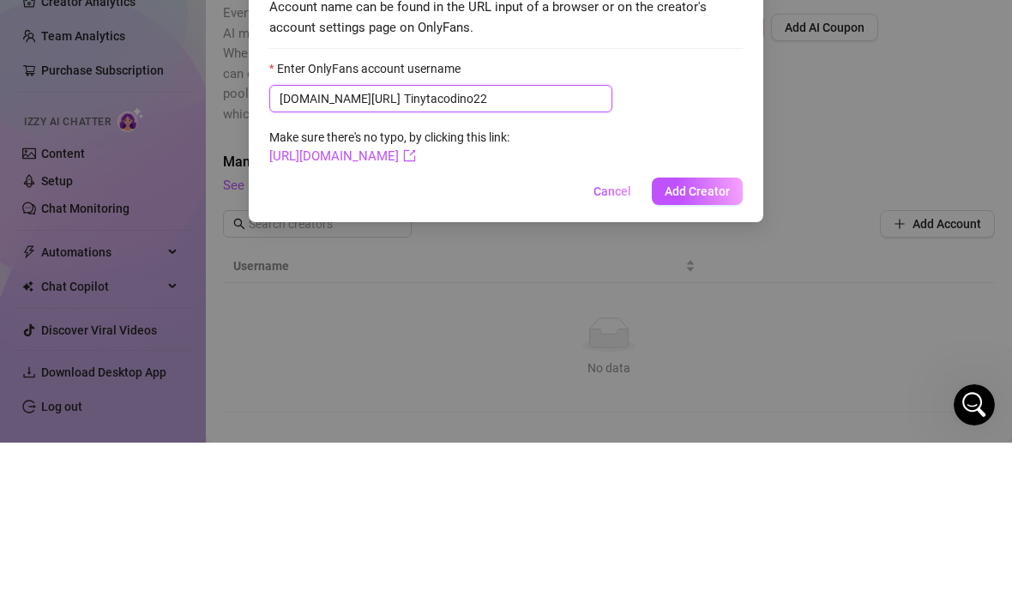
type input "Tinytacodino22"
click at [711, 339] on span "Add Creator" at bounding box center [696, 346] width 65 height 14
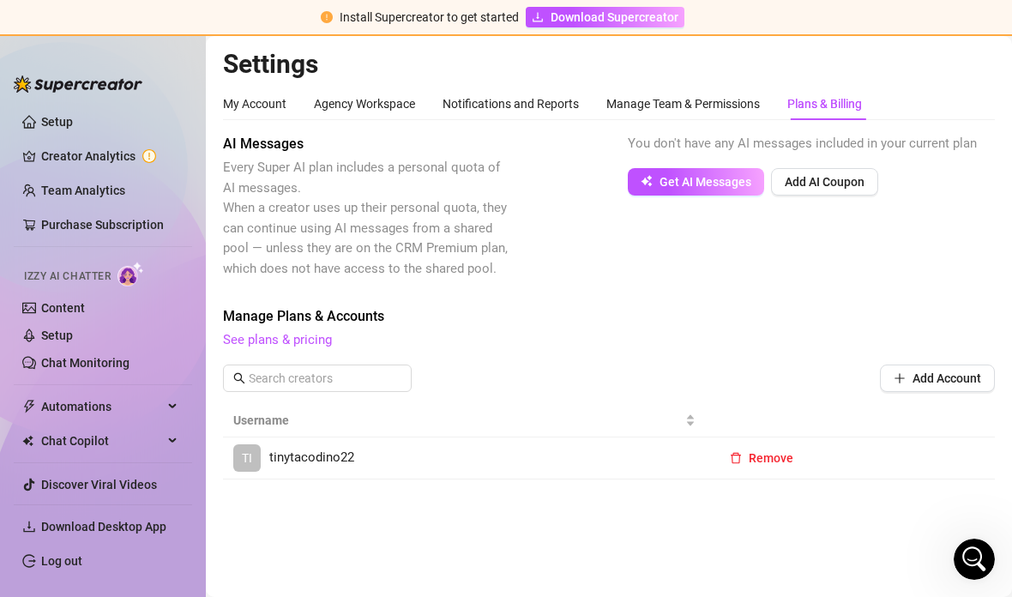
click at [73, 339] on link "Setup" at bounding box center [57, 335] width 32 height 14
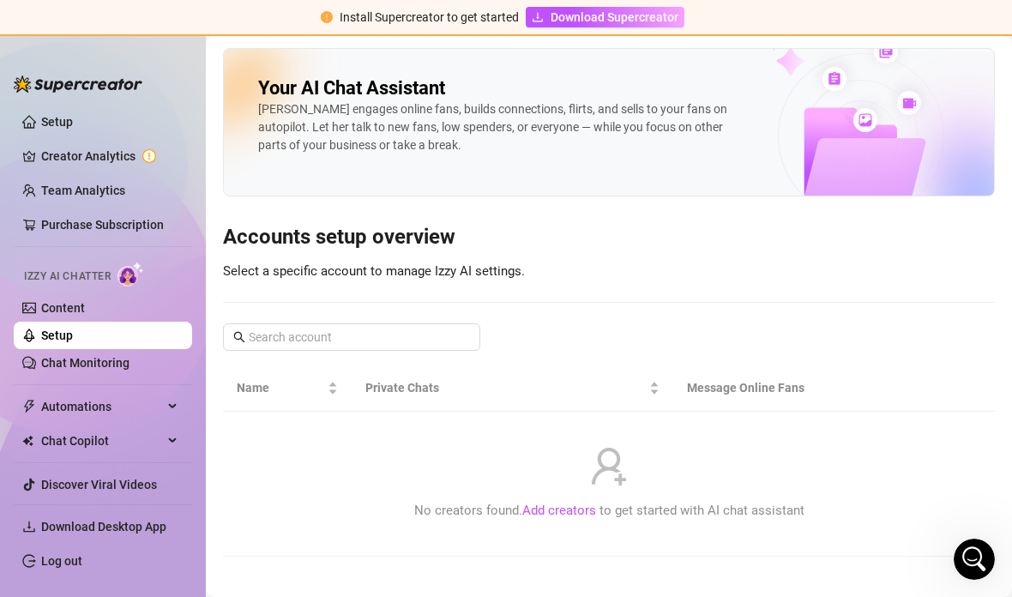
click at [577, 502] on link "Add creators" at bounding box center [559, 509] width 74 height 15
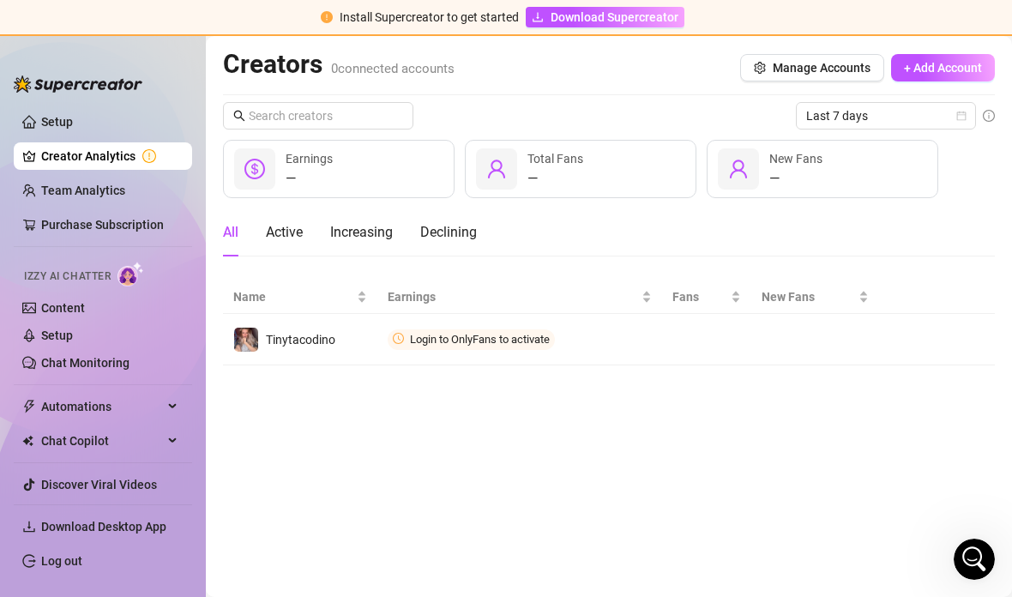
click at [0, 0] on img "button" at bounding box center [0, 0] width 0 height 0
click at [451, 329] on span "Login to OnlyFans to activate" at bounding box center [471, 339] width 167 height 21
click at [0, 0] on img "button" at bounding box center [0, 0] width 0 height 0
click at [45, 149] on link "Creator Analytics" at bounding box center [109, 155] width 137 height 27
click at [45, 148] on link "Creator Analytics" at bounding box center [109, 155] width 137 height 27
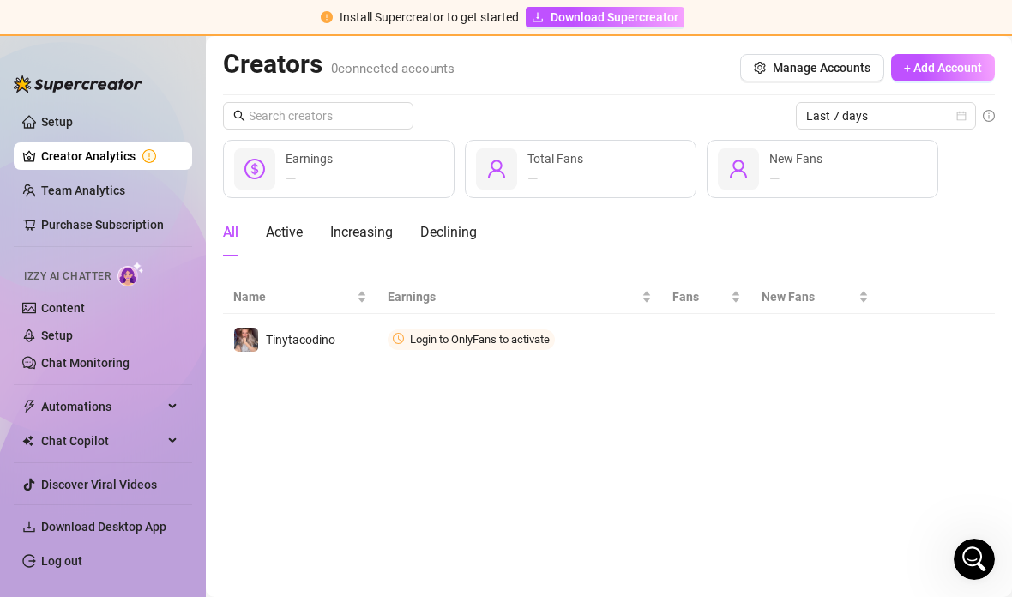
click at [56, 129] on link "Setup" at bounding box center [57, 122] width 32 height 14
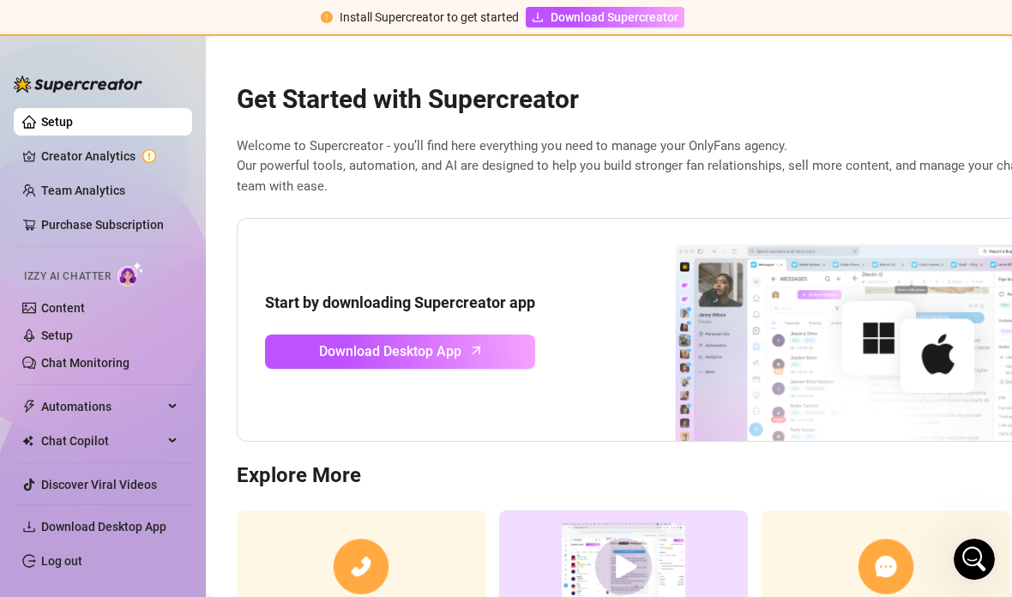
click at [61, 138] on ul "Setup Creator Analytics Team Analytics Purchase Subscription Izzy AI Chatter Co…" at bounding box center [103, 298] width 178 height 395
click at [356, 340] on span "Download Desktop App" at bounding box center [390, 350] width 142 height 21
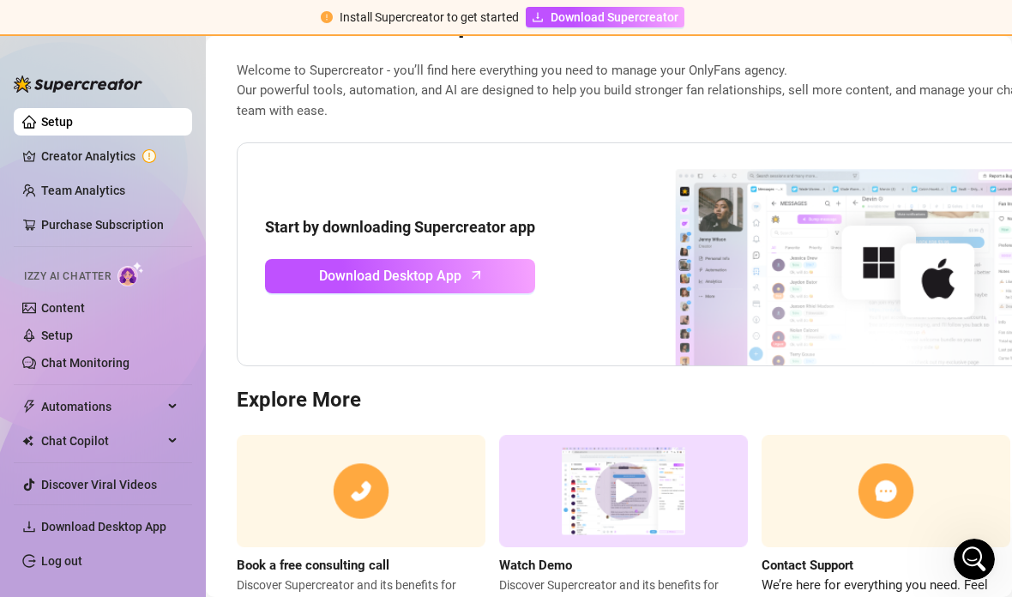
scroll to position [75, 0]
click at [45, 156] on link "Creator Analytics" at bounding box center [109, 155] width 137 height 27
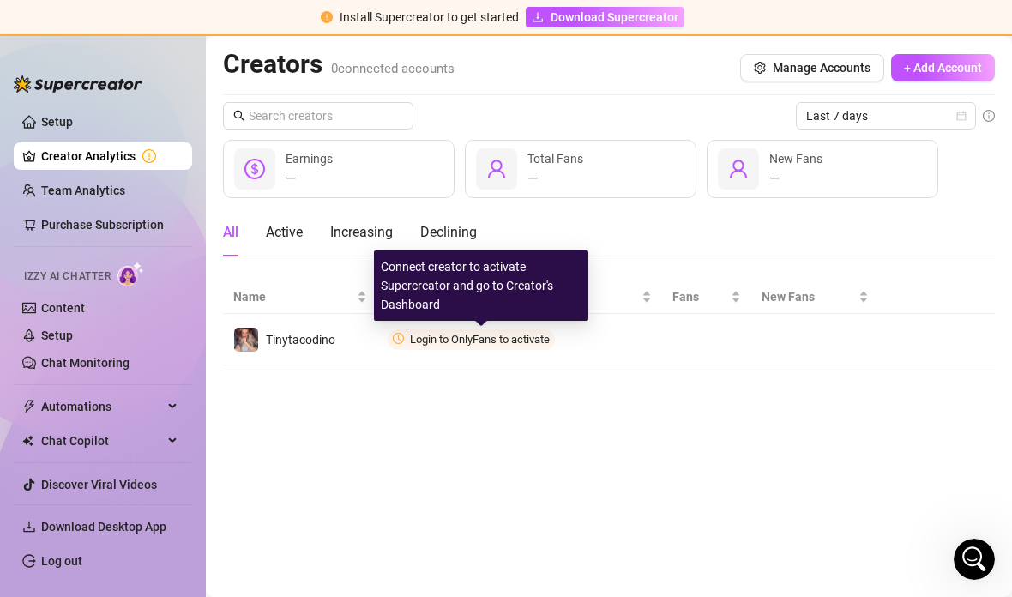
click at [0, 0] on img "button" at bounding box center [0, 0] width 0 height 0
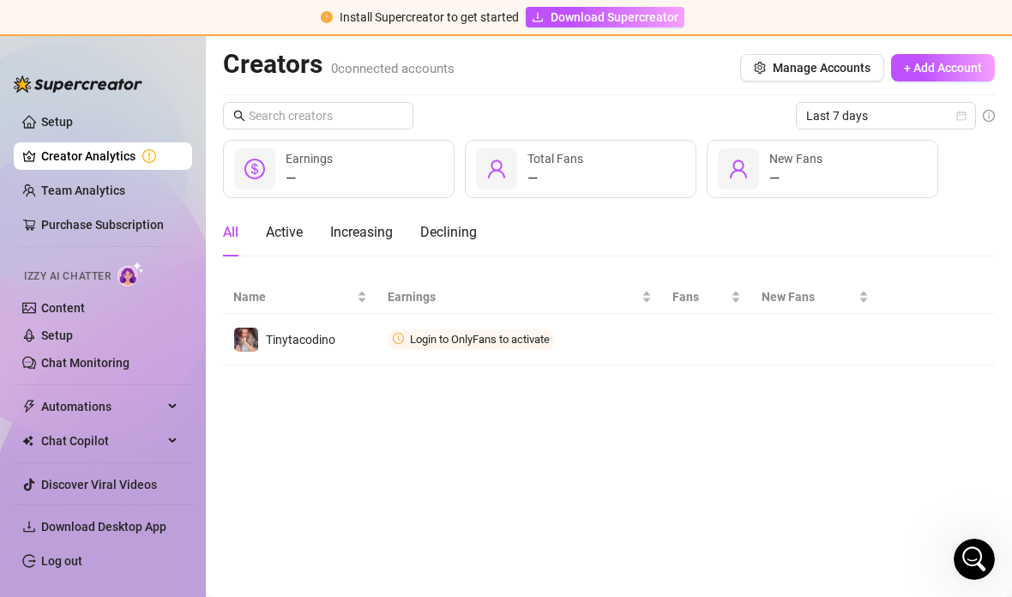
click at [0, 0] on span "Connect" at bounding box center [0, 0] width 0 height 0
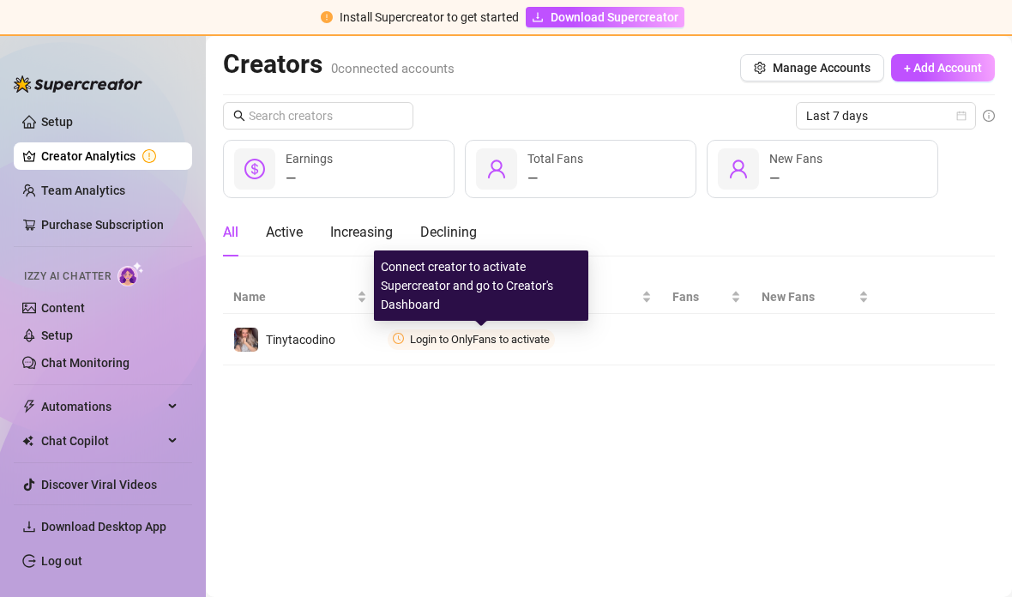
click at [0, 0] on img "button" at bounding box center [0, 0] width 0 height 0
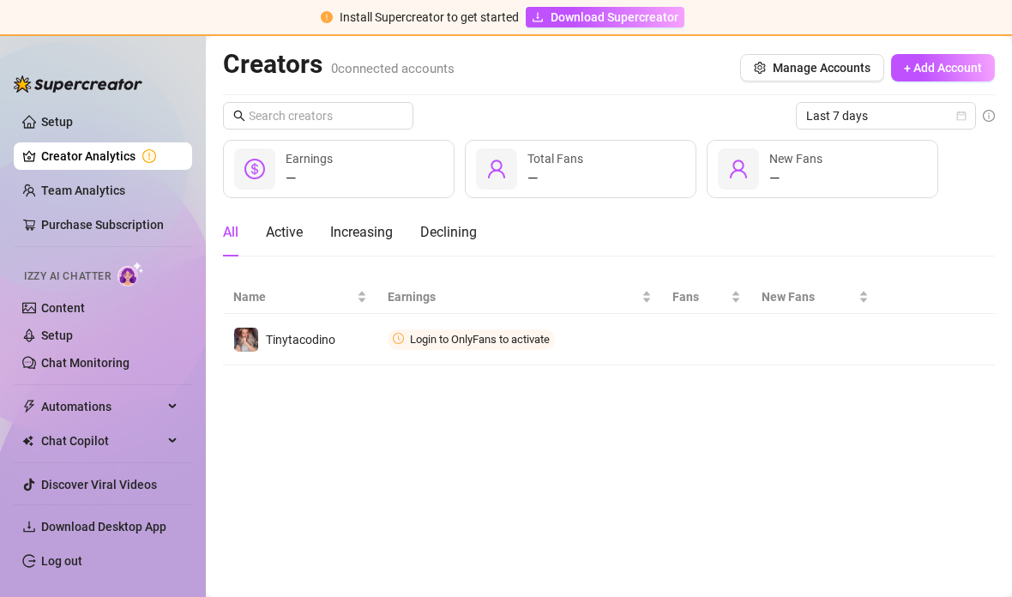
click at [41, 331] on link "Setup" at bounding box center [57, 335] width 32 height 14
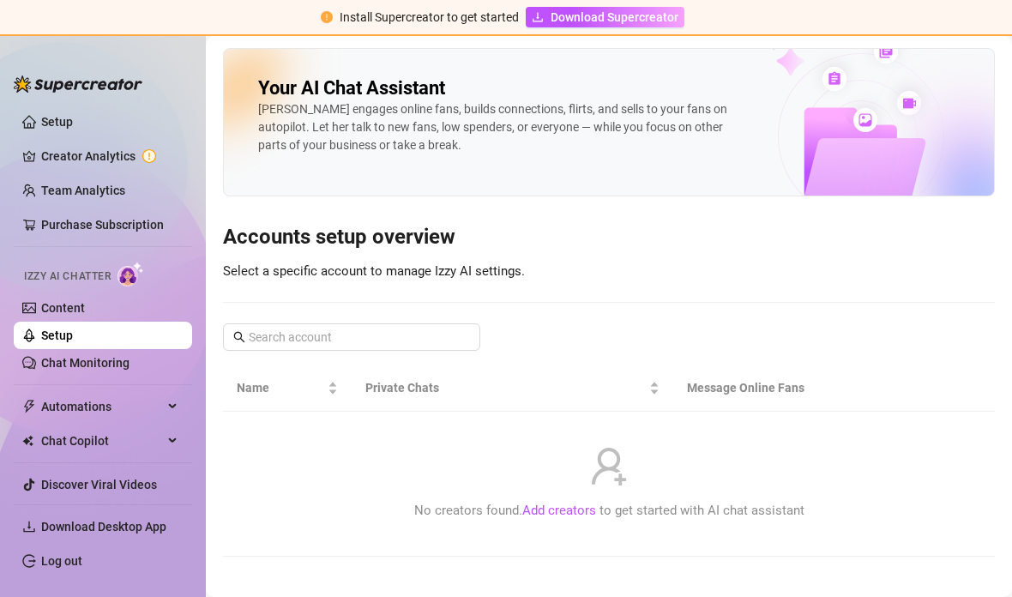
click at [43, 328] on link "Setup" at bounding box center [57, 335] width 32 height 14
click at [545, 506] on link "Add creators" at bounding box center [559, 509] width 74 height 15
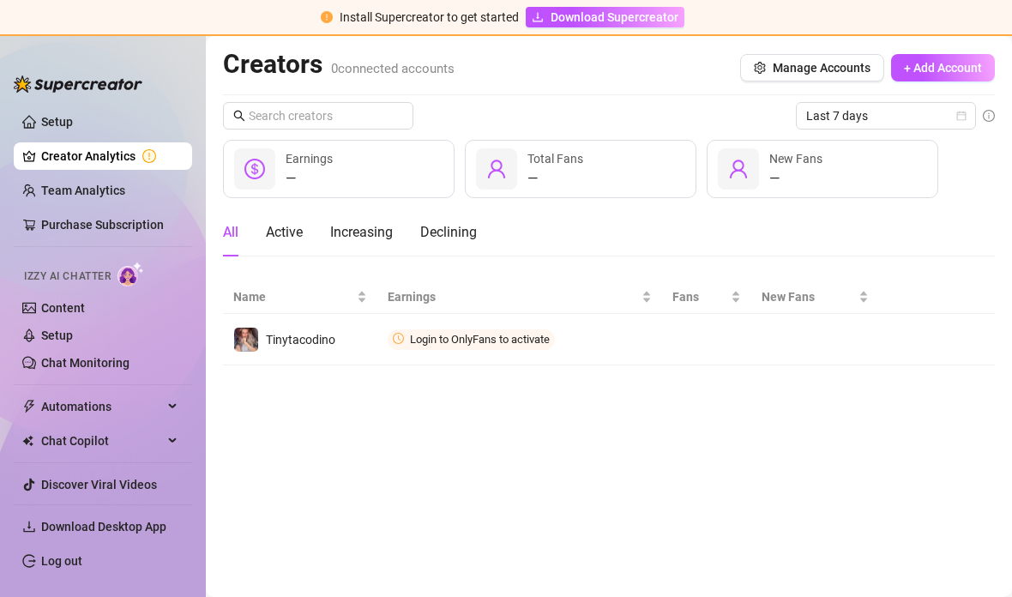
click at [553, 15] on span "Download Supercreator" at bounding box center [614, 17] width 128 height 19
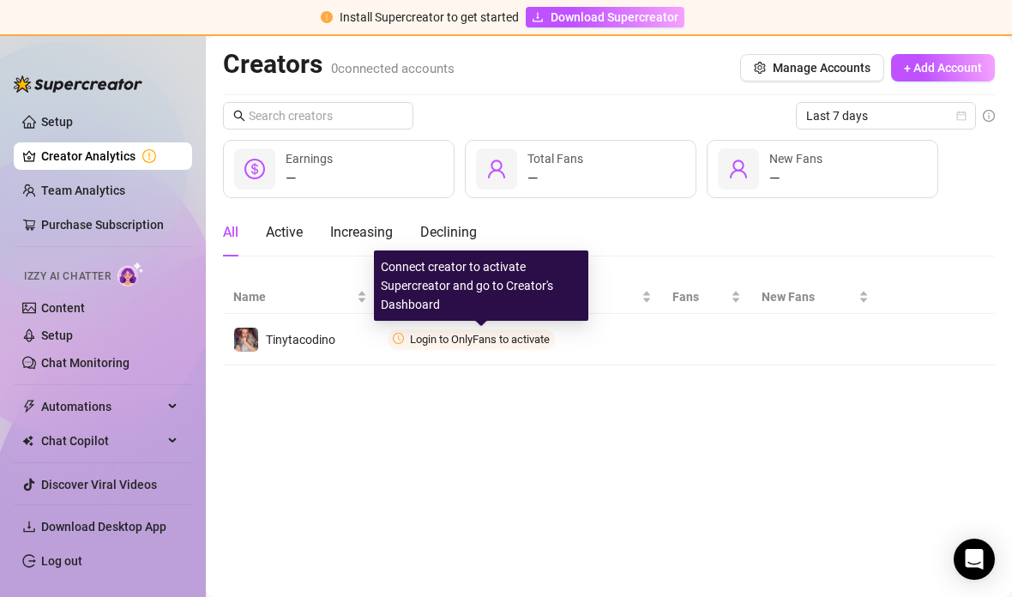
click at [0, 0] on button "Connect" at bounding box center [0, 0] width 0 height 0
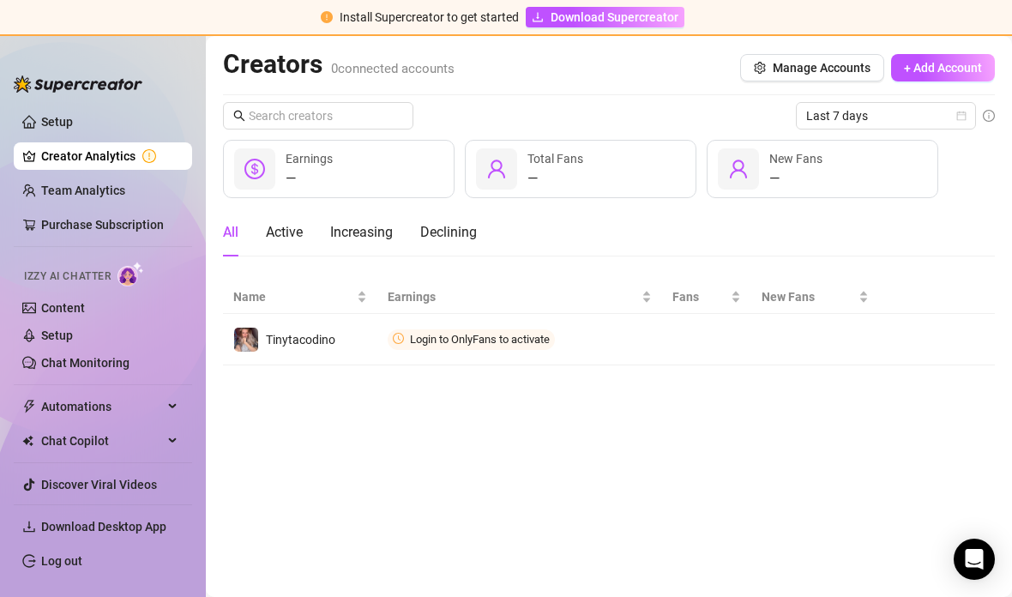
click at [0, 0] on button "Connect" at bounding box center [0, 0] width 0 height 0
click at [0, 0] on span "Connect" at bounding box center [0, 0] width 0 height 0
click at [45, 360] on link "Chat Monitoring" at bounding box center [85, 363] width 88 height 14
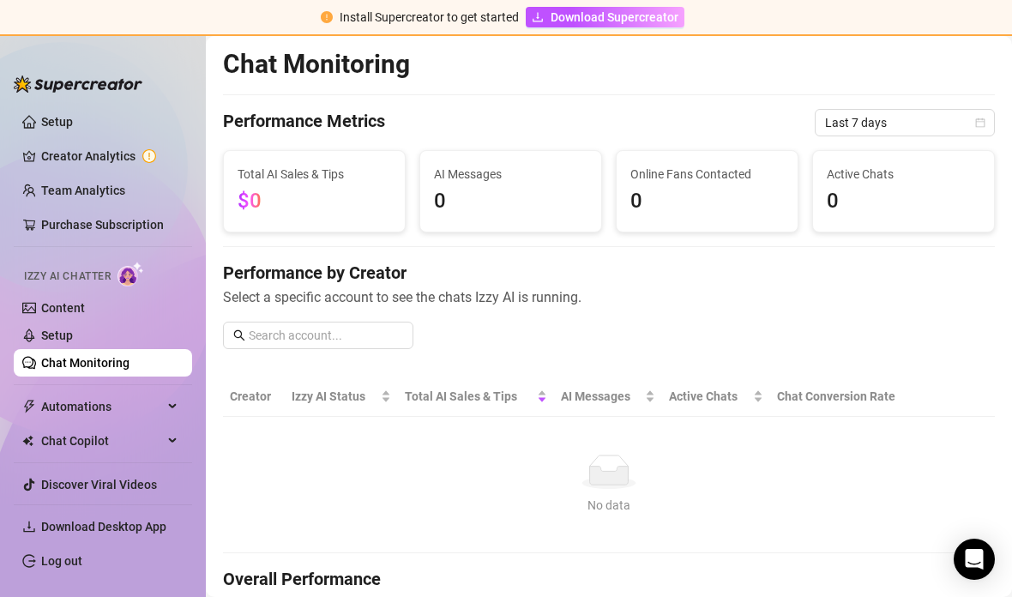
click at [53, 329] on link "Setup" at bounding box center [57, 335] width 32 height 14
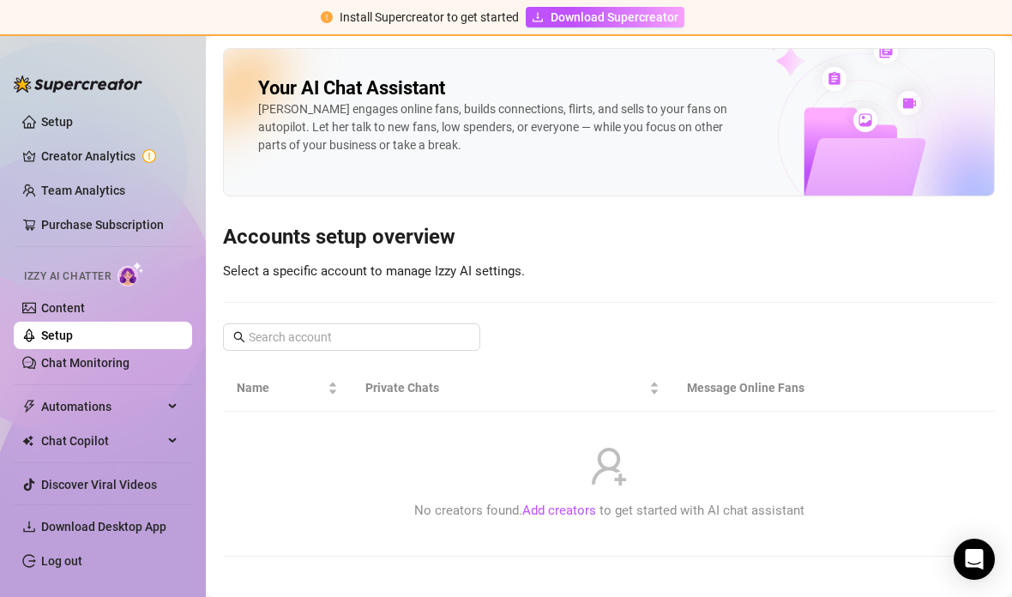
click at [43, 491] on link "Discover Viral Videos" at bounding box center [99, 485] width 116 height 14
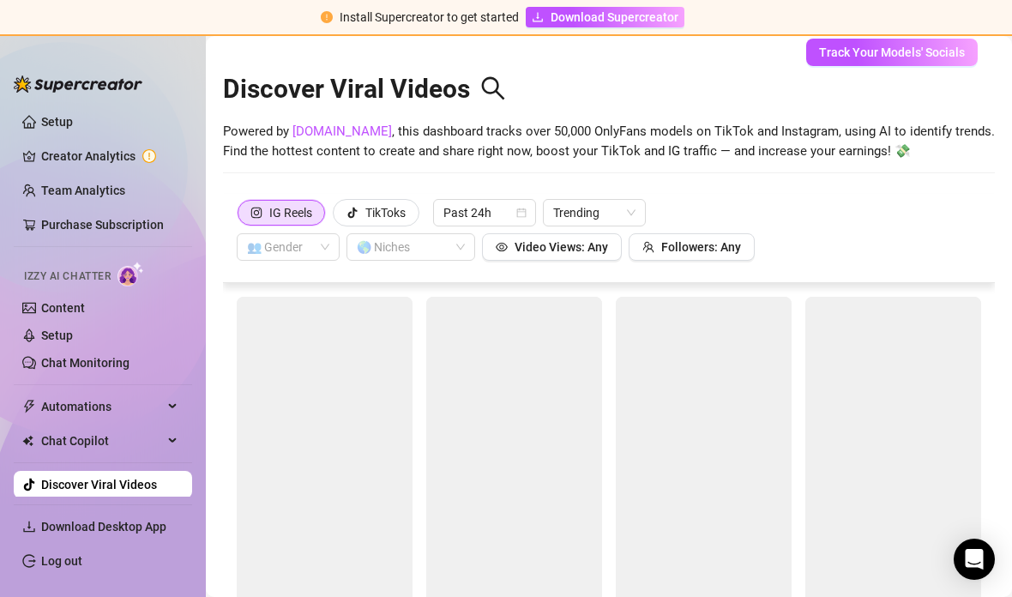
click at [61, 513] on link "Settings" at bounding box center [63, 519] width 45 height 14
click at [70, 514] on link "Settings" at bounding box center [63, 519] width 45 height 14
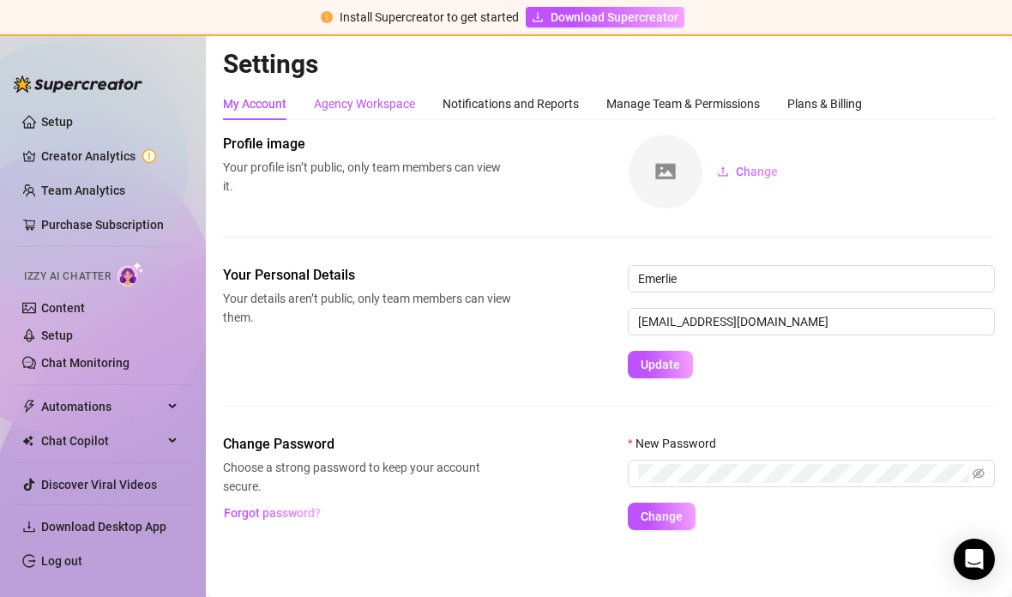
click at [371, 103] on div "Agency Workspace" at bounding box center [364, 103] width 101 height 19
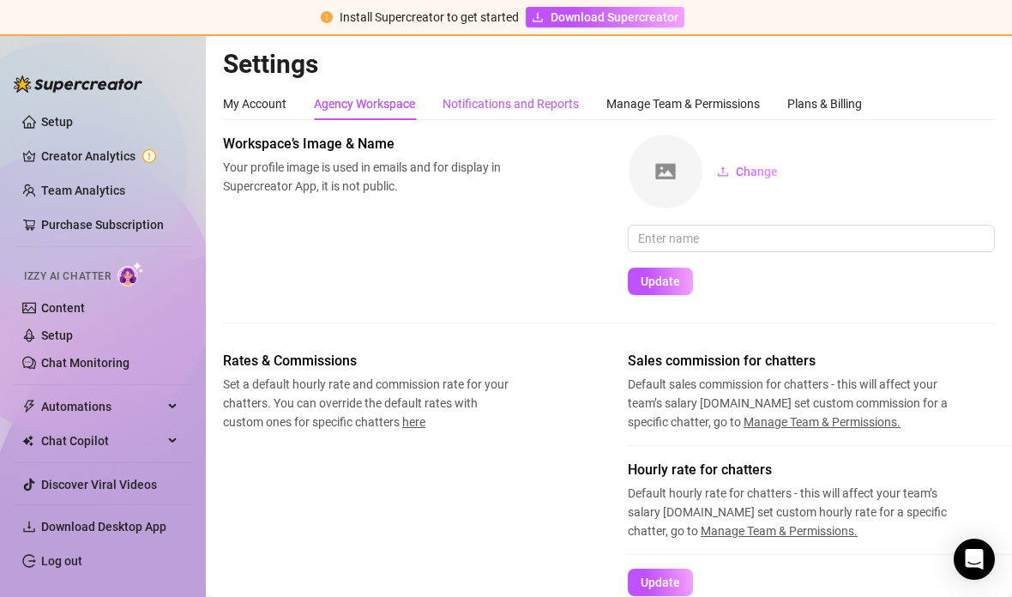
click at [463, 99] on div "Notifications and Reports" at bounding box center [510, 103] width 136 height 19
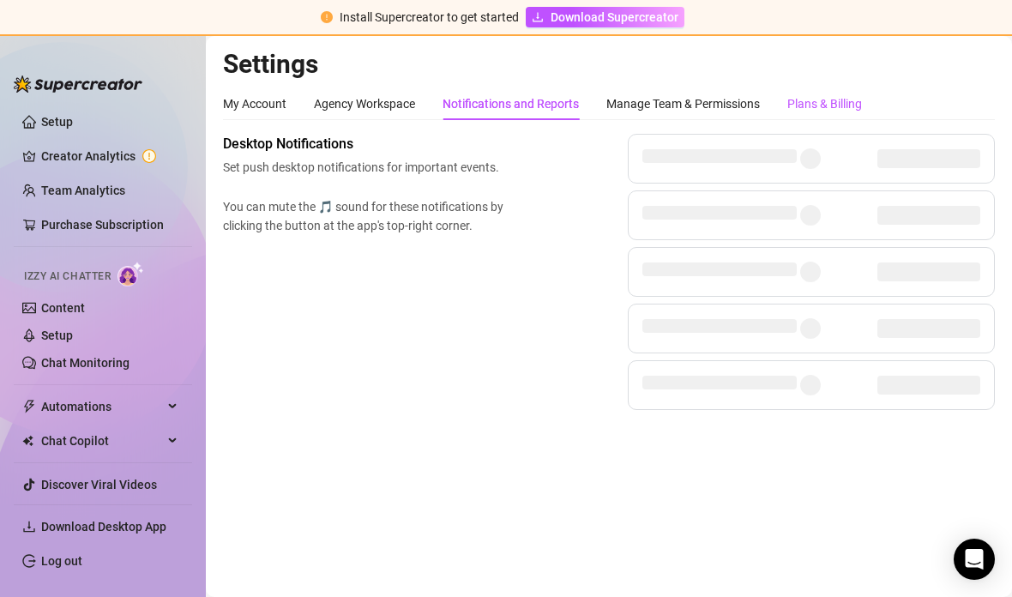
click at [817, 104] on div "Plans & Billing" at bounding box center [824, 103] width 75 height 19
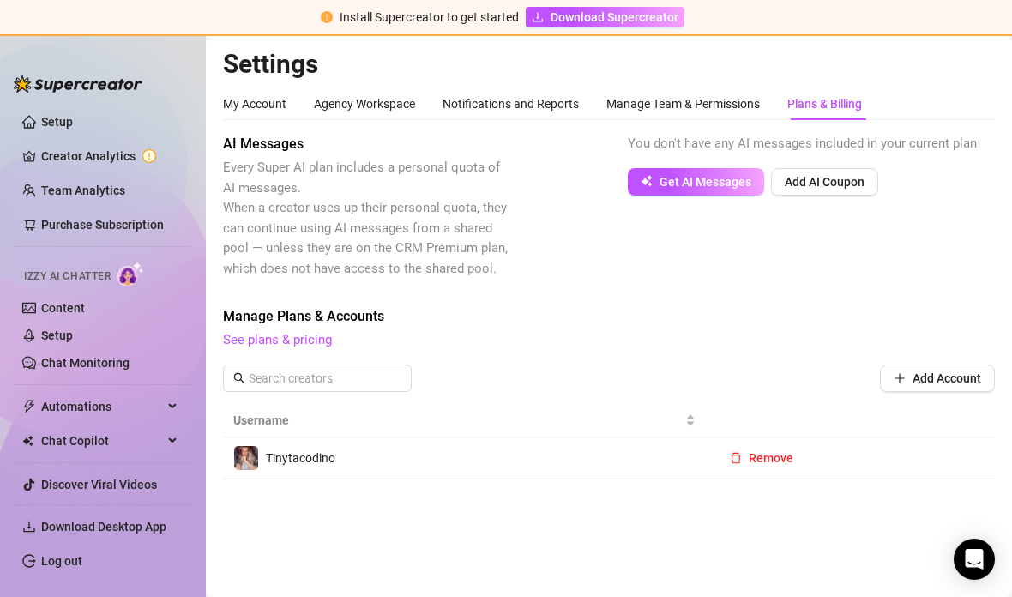
click at [338, 468] on td "Tinytacodino" at bounding box center [464, 458] width 483 height 42
click at [245, 447] on img at bounding box center [246, 458] width 24 height 24
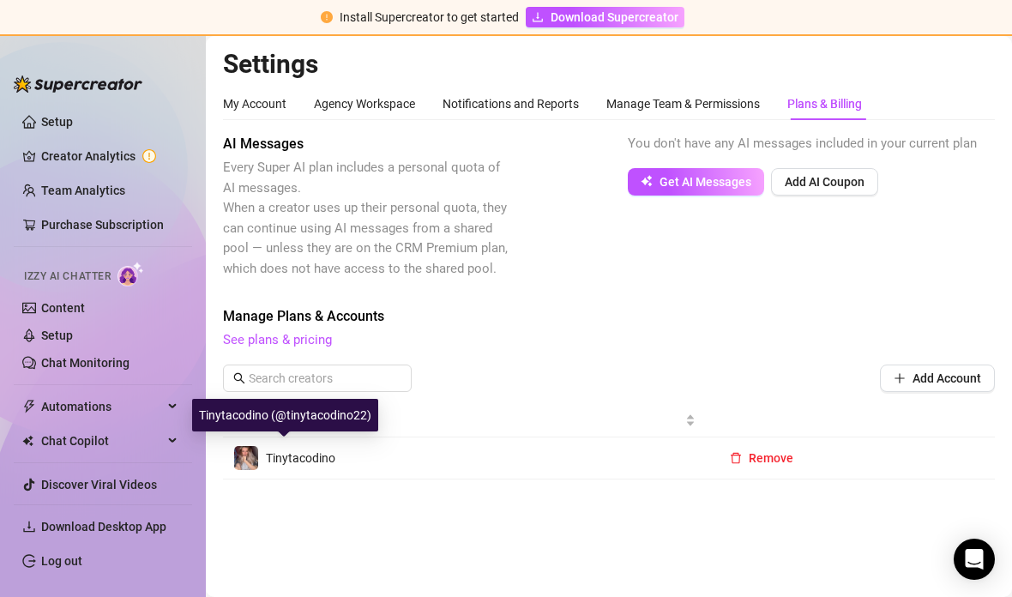
click at [259, 439] on td "Tinytacodino" at bounding box center [464, 458] width 483 height 42
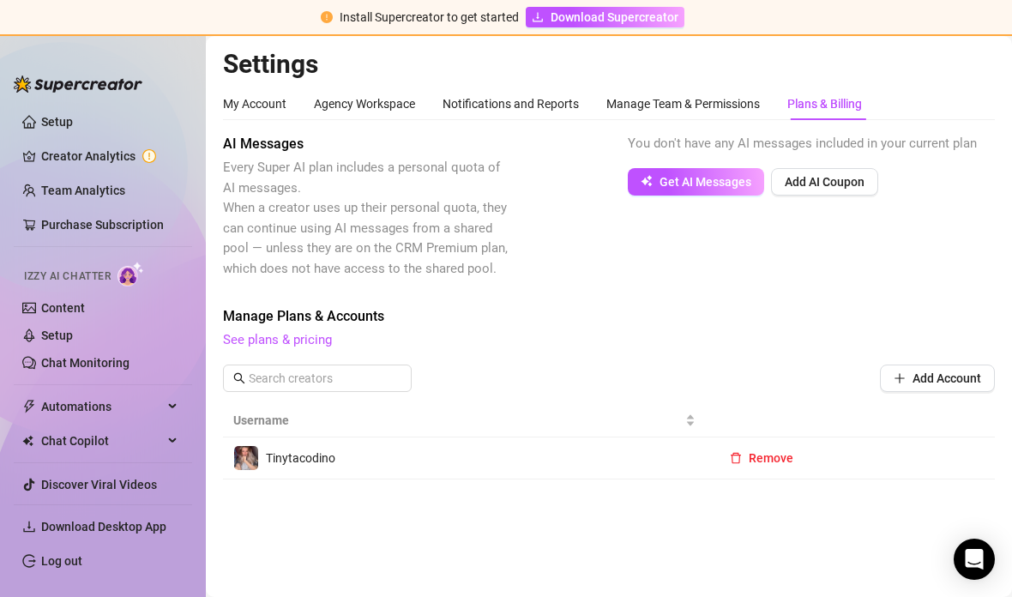
click at [252, 447] on img at bounding box center [246, 458] width 24 height 24
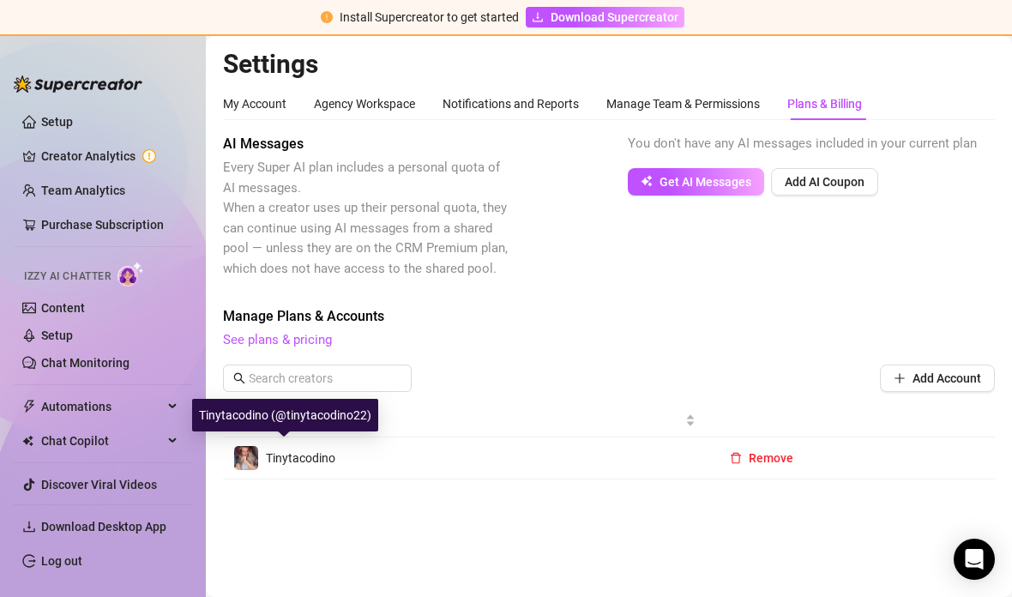
click at [57, 153] on link "Creator Analytics" at bounding box center [109, 155] width 137 height 27
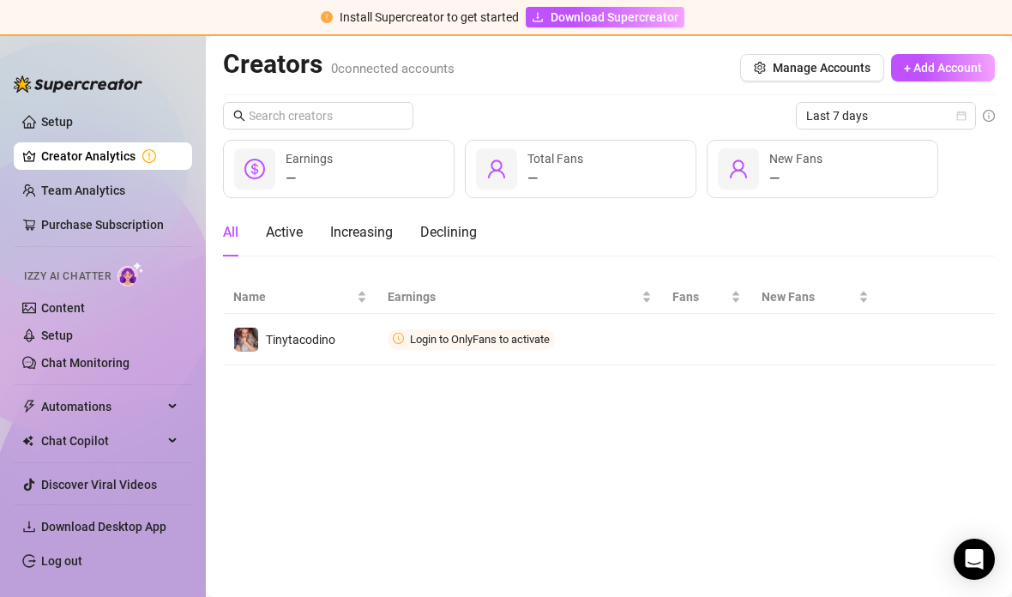
click at [0, 0] on img "button" at bounding box center [0, 0] width 0 height 0
click at [0, 0] on span "Connect" at bounding box center [0, 0] width 0 height 0
click at [41, 512] on link "Settings" at bounding box center [63, 519] width 45 height 14
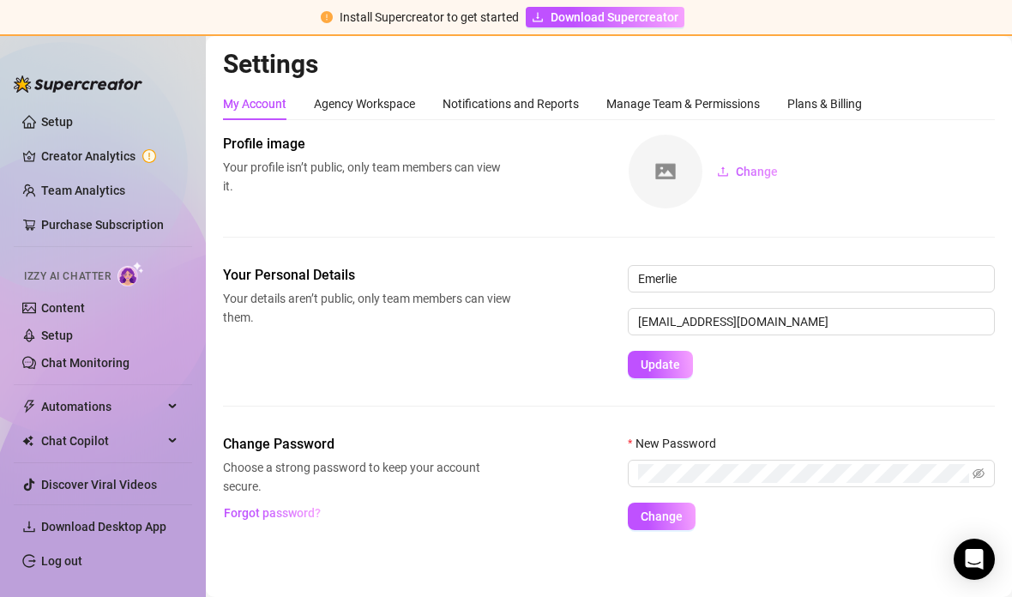
click at [805, 91] on div "Plans & Billing" at bounding box center [824, 103] width 75 height 33
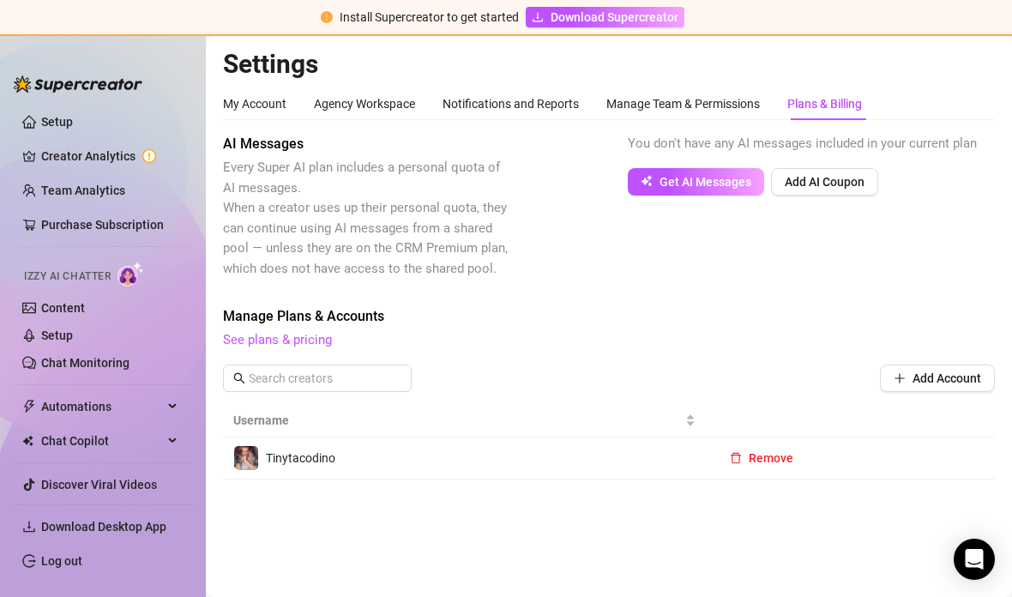
click at [763, 457] on span "Remove" at bounding box center [770, 458] width 45 height 14
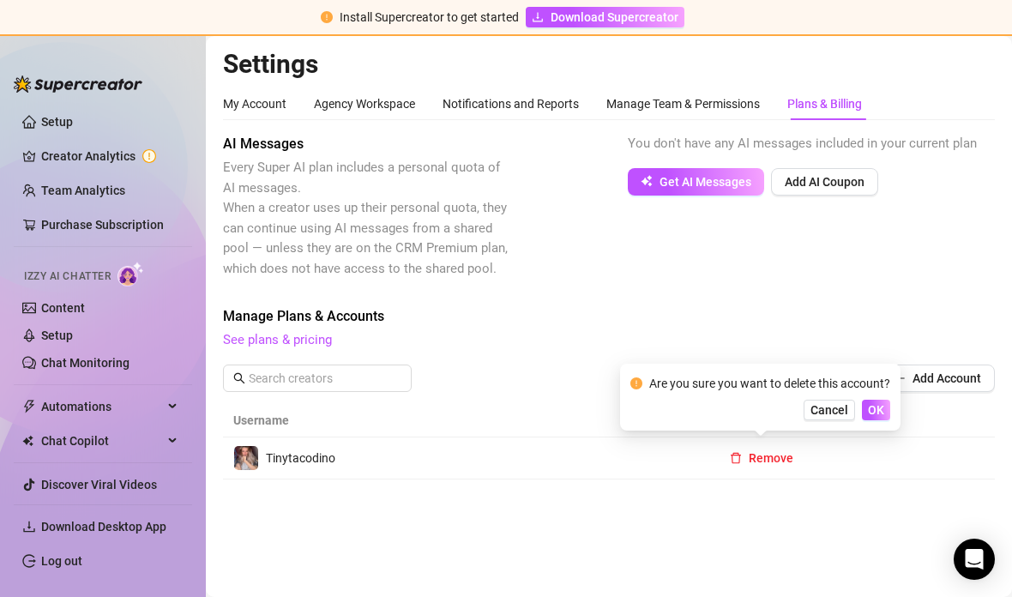
click at [877, 410] on span "OK" at bounding box center [876, 410] width 16 height 14
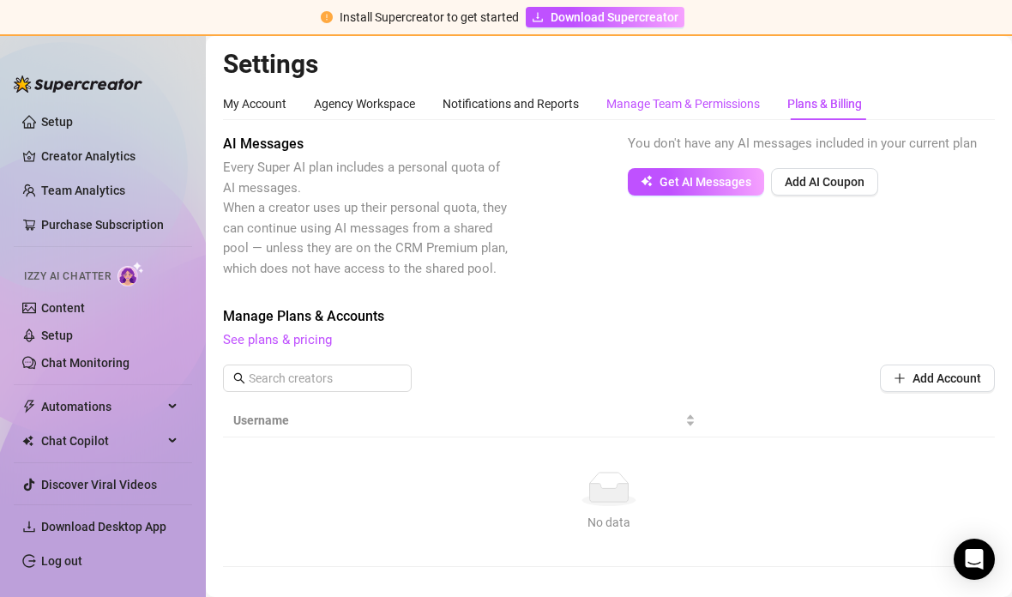
click at [684, 102] on div "Manage Team & Permissions" at bounding box center [682, 103] width 153 height 19
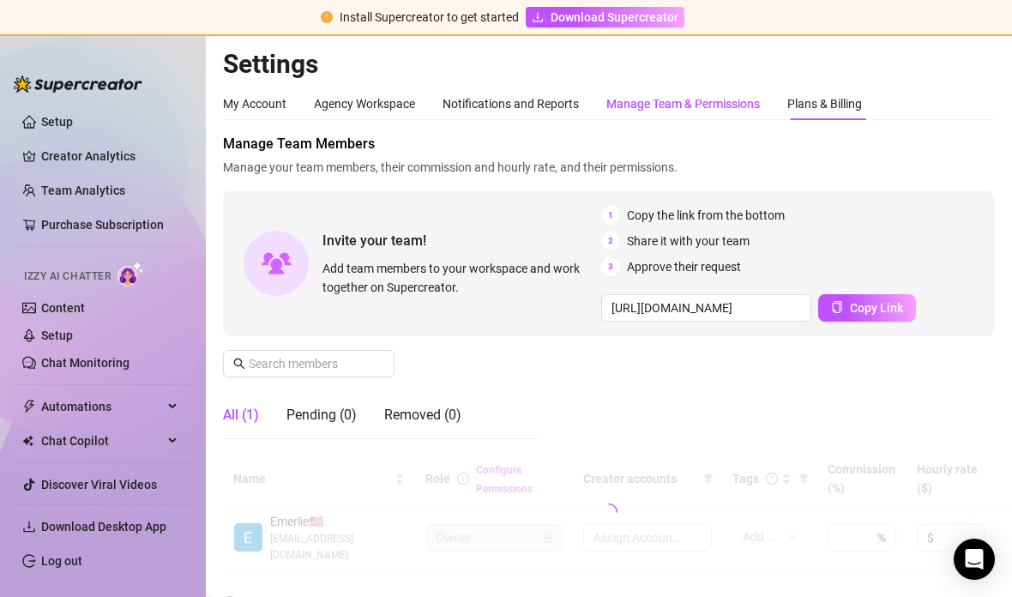
click at [650, 75] on h2 "Settings" at bounding box center [609, 64] width 772 height 33
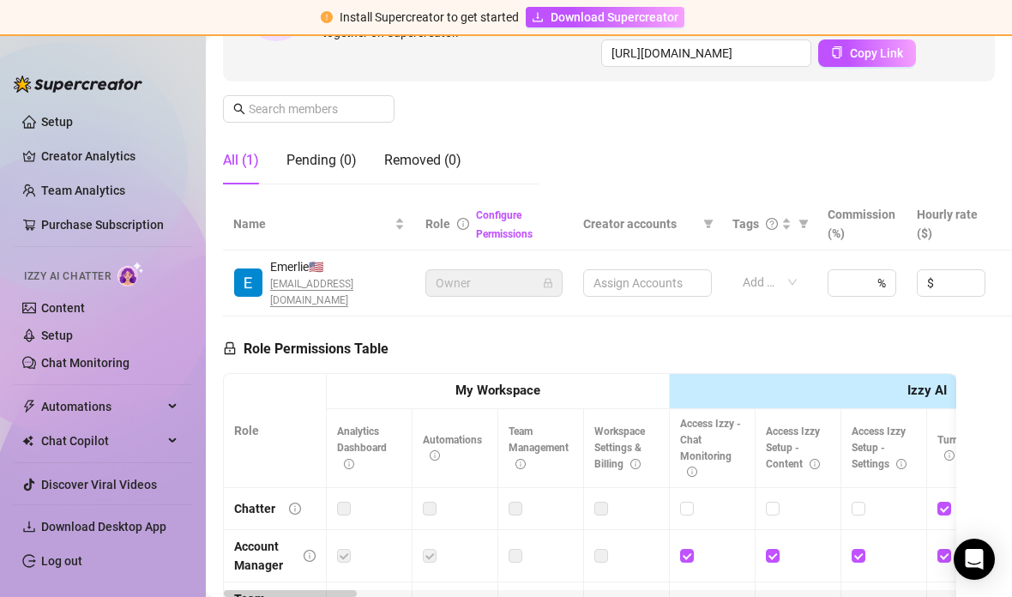
scroll to position [254, 0]
click at [305, 284] on span "[EMAIL_ADDRESS][DOMAIN_NAME]" at bounding box center [337, 293] width 135 height 33
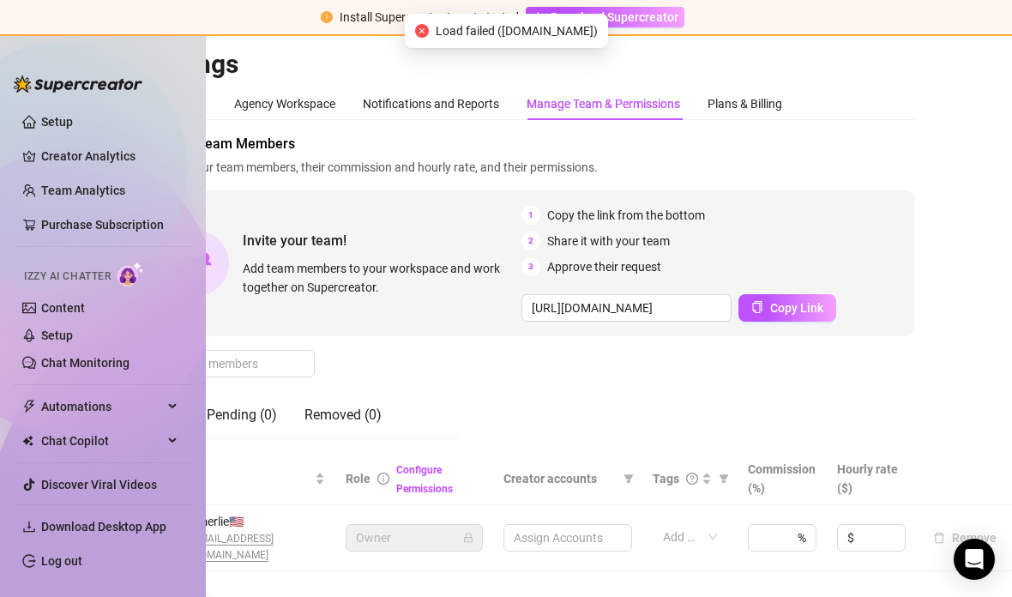
scroll to position [0, 80]
